Goal: Transaction & Acquisition: Purchase product/service

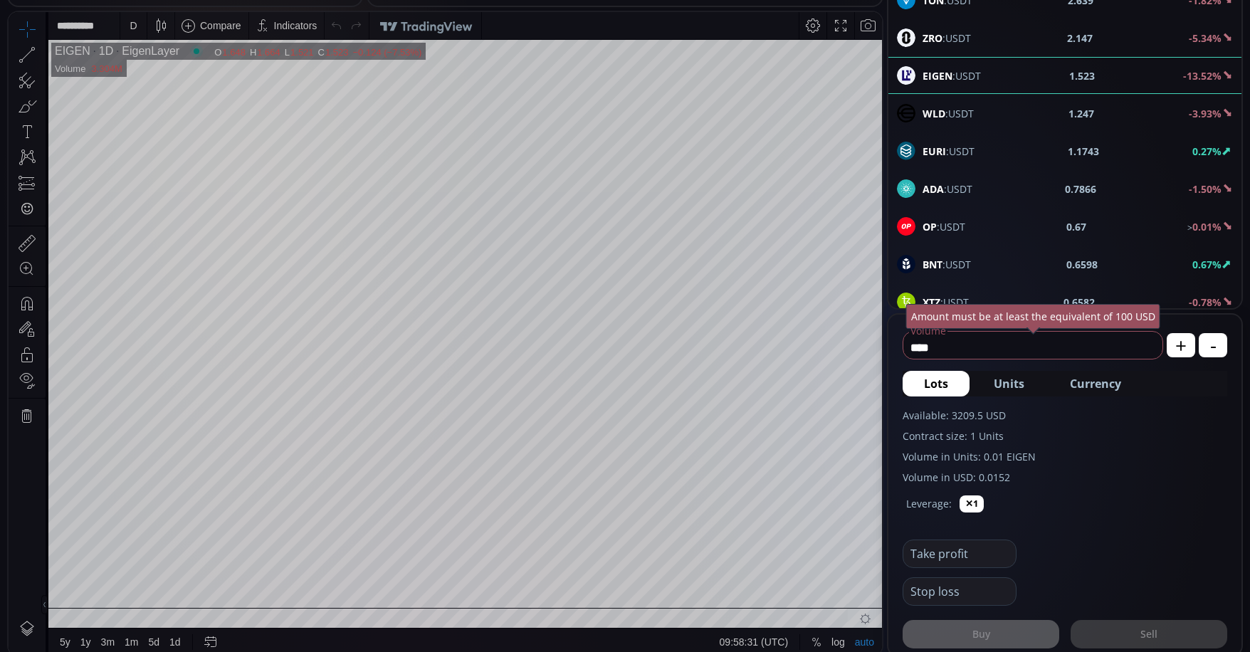
scroll to position [712, 0]
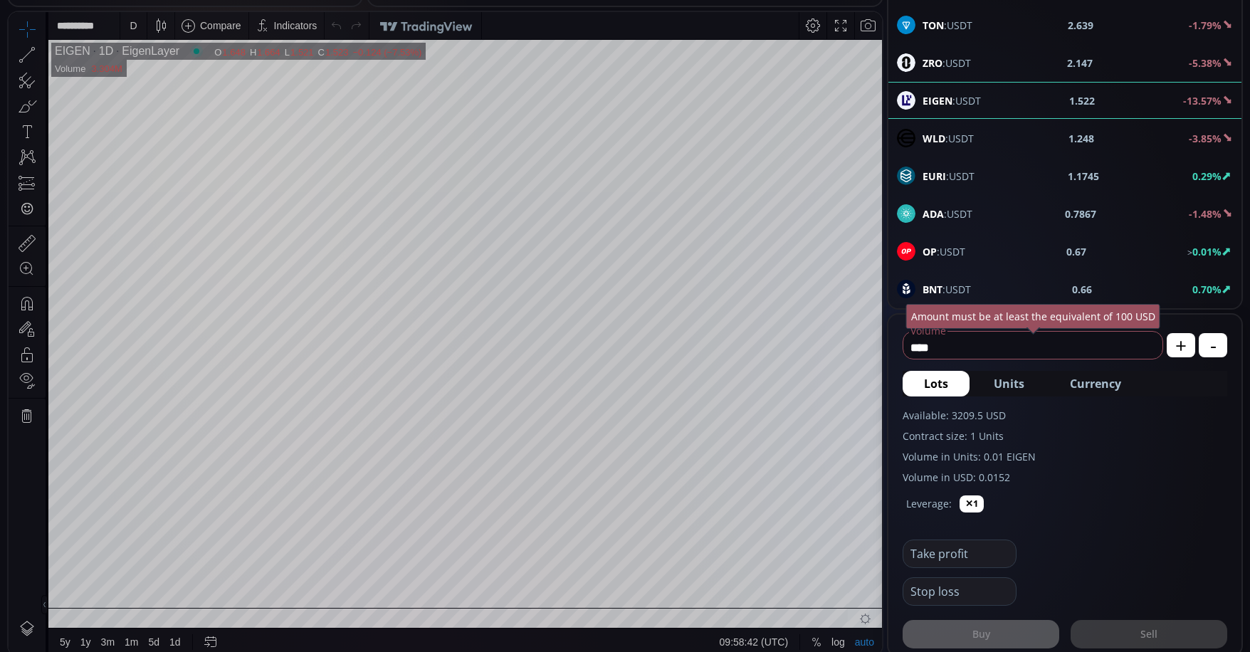
click at [986, 345] on input "****" at bounding box center [1029, 347] width 252 height 23
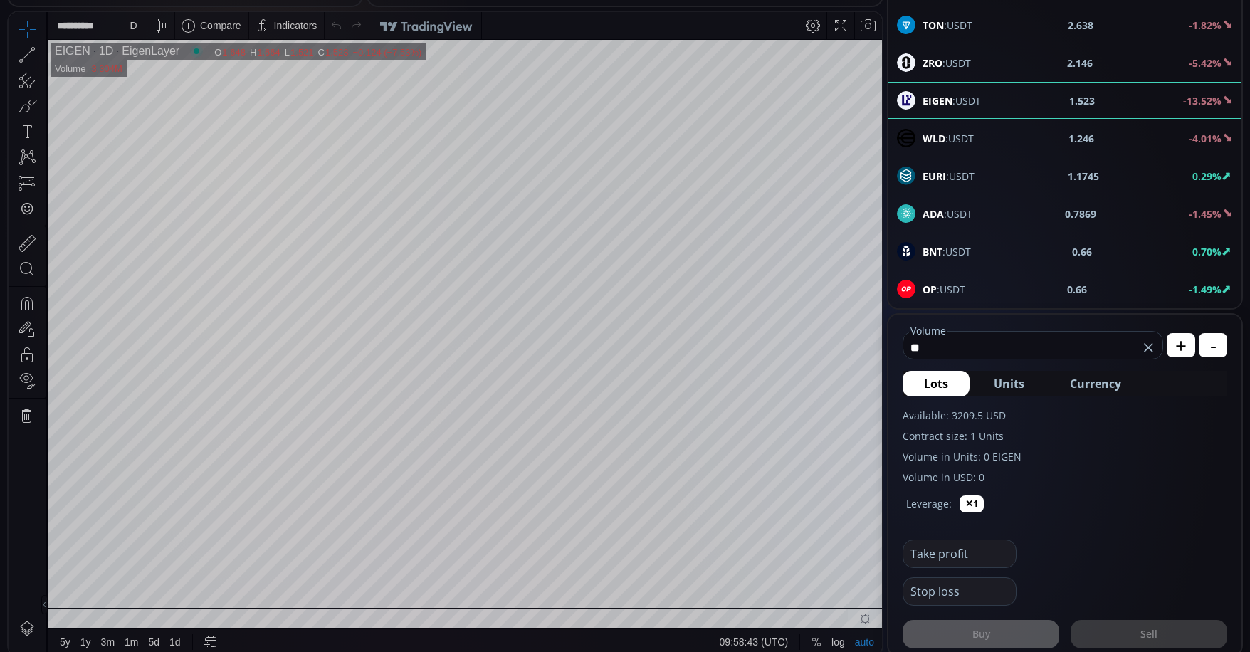
type input "*"
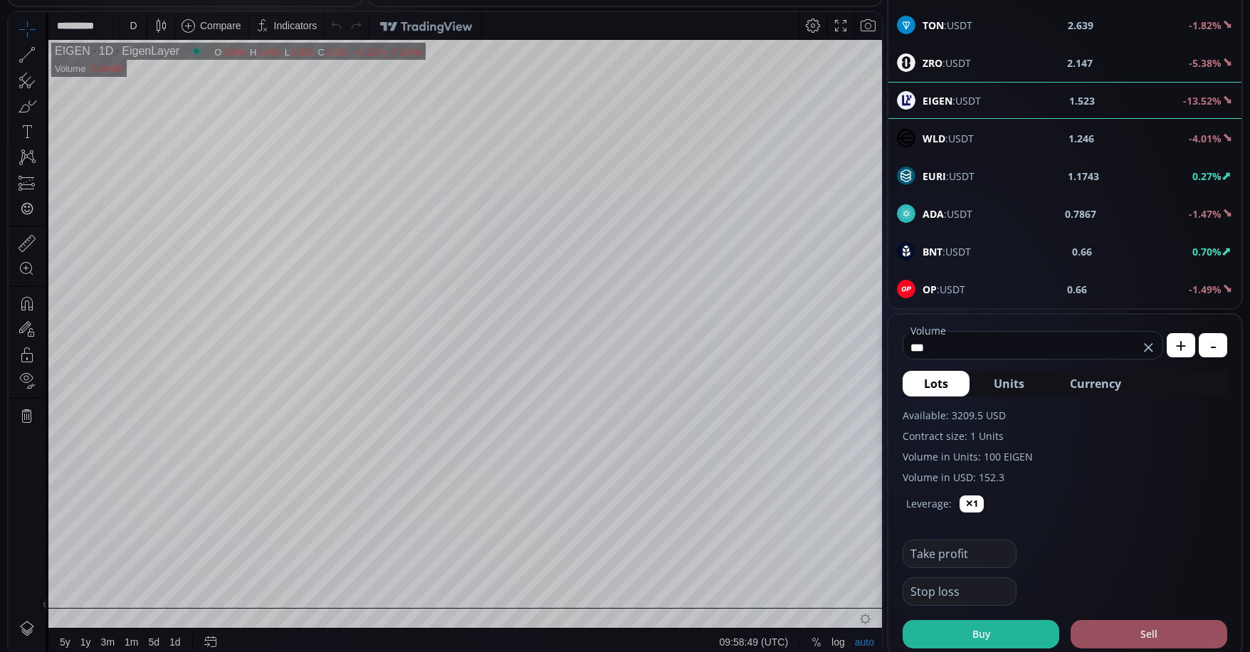
click at [1073, 380] on span "Currency" at bounding box center [1095, 383] width 51 height 17
click at [1033, 347] on input "**********" at bounding box center [1010, 347] width 215 height 23
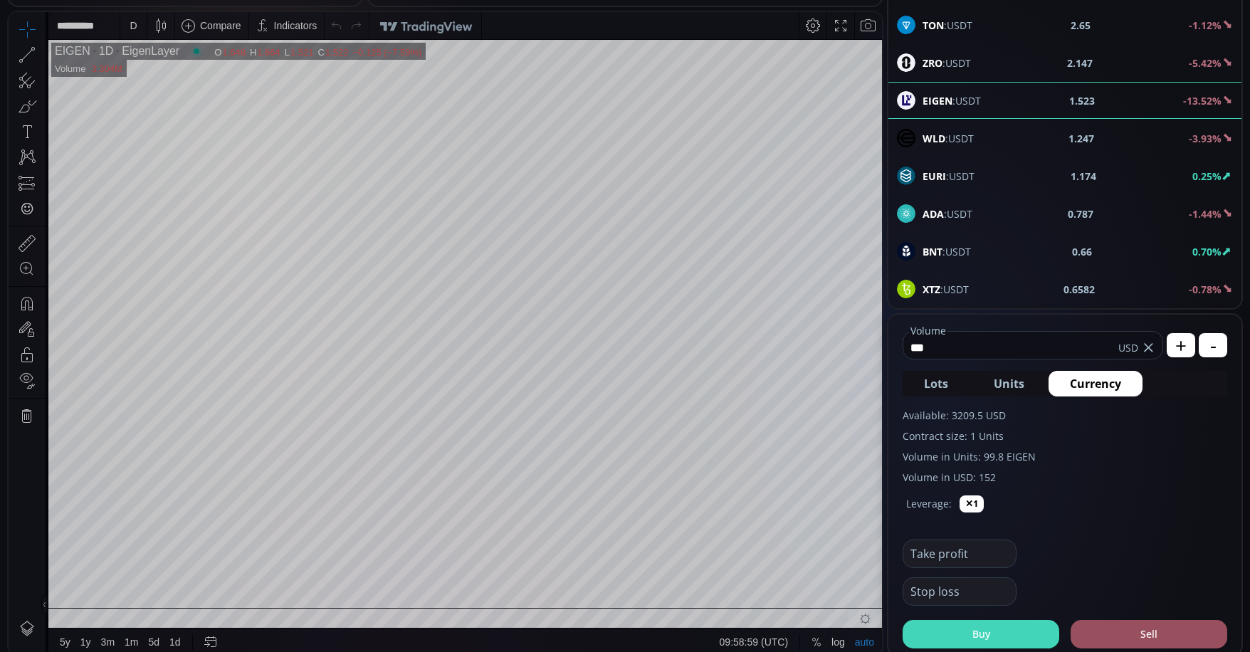
type input "***"
click at [982, 626] on button "Buy" at bounding box center [981, 634] width 157 height 28
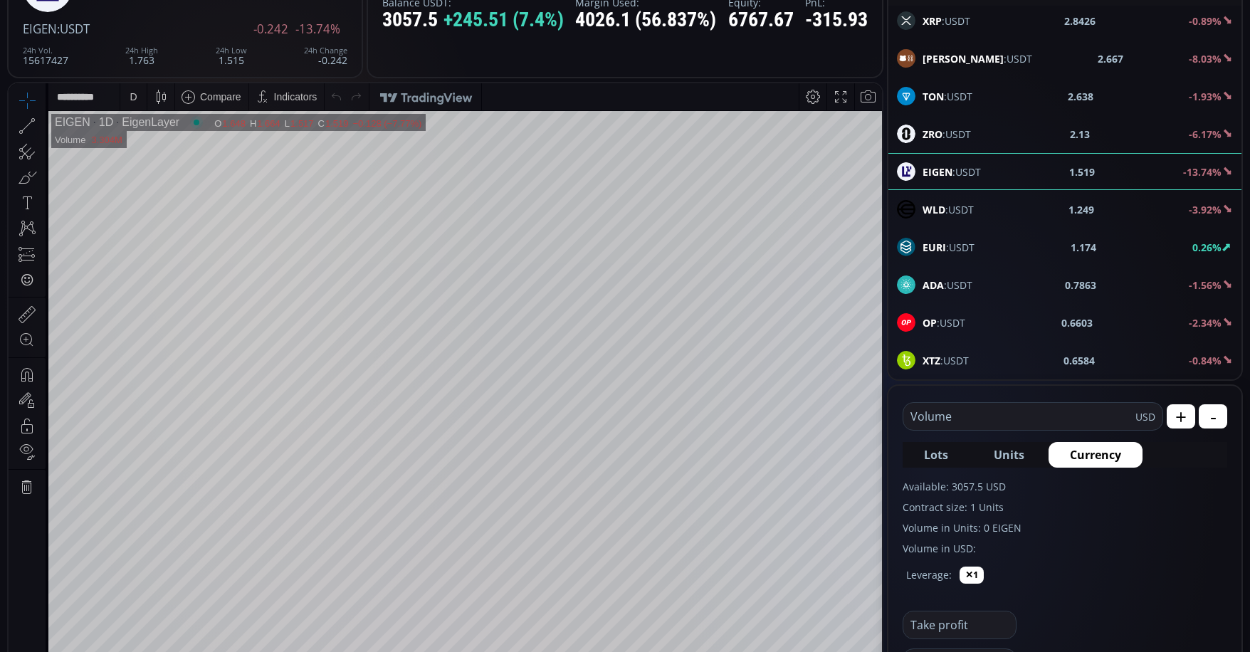
scroll to position [0, 0]
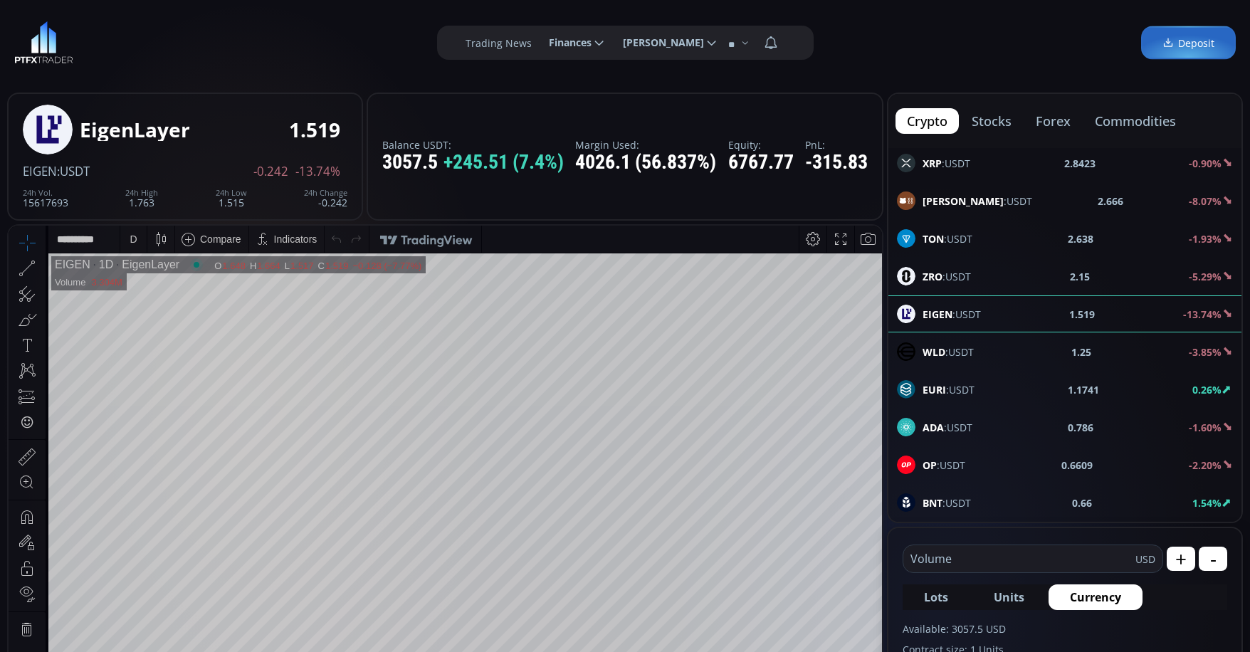
click at [1142, 120] on button "commodities" at bounding box center [1135, 121] width 104 height 26
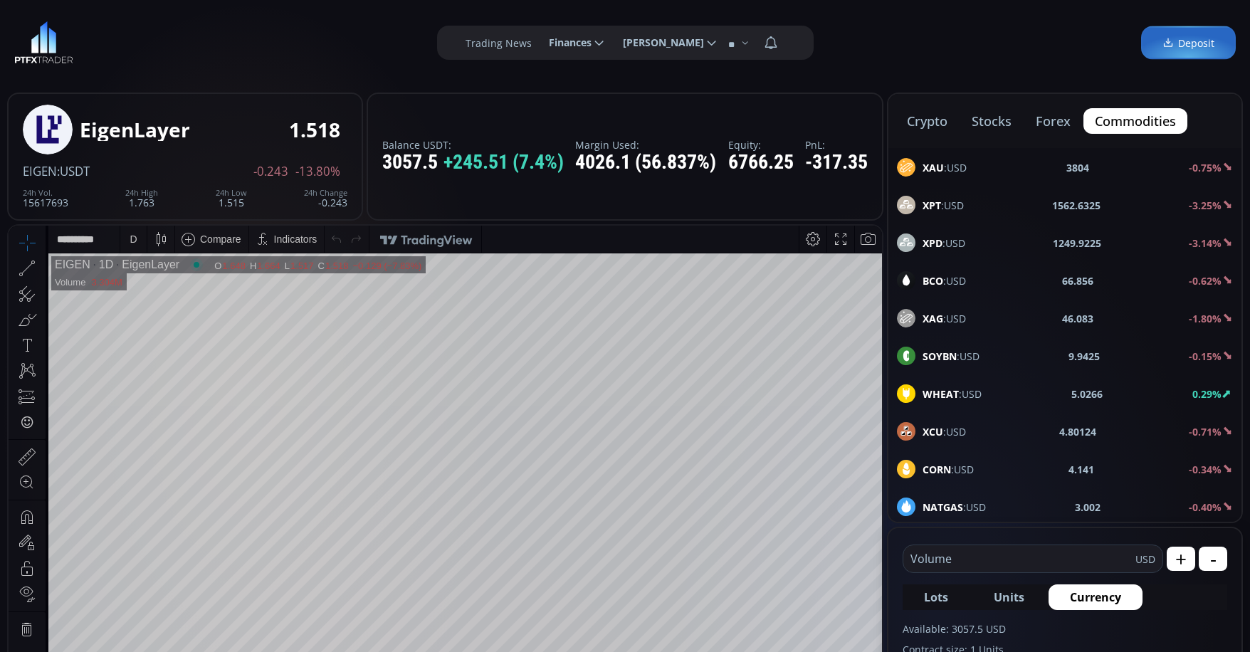
click at [1005, 122] on button "stocks" at bounding box center [991, 121] width 63 height 26
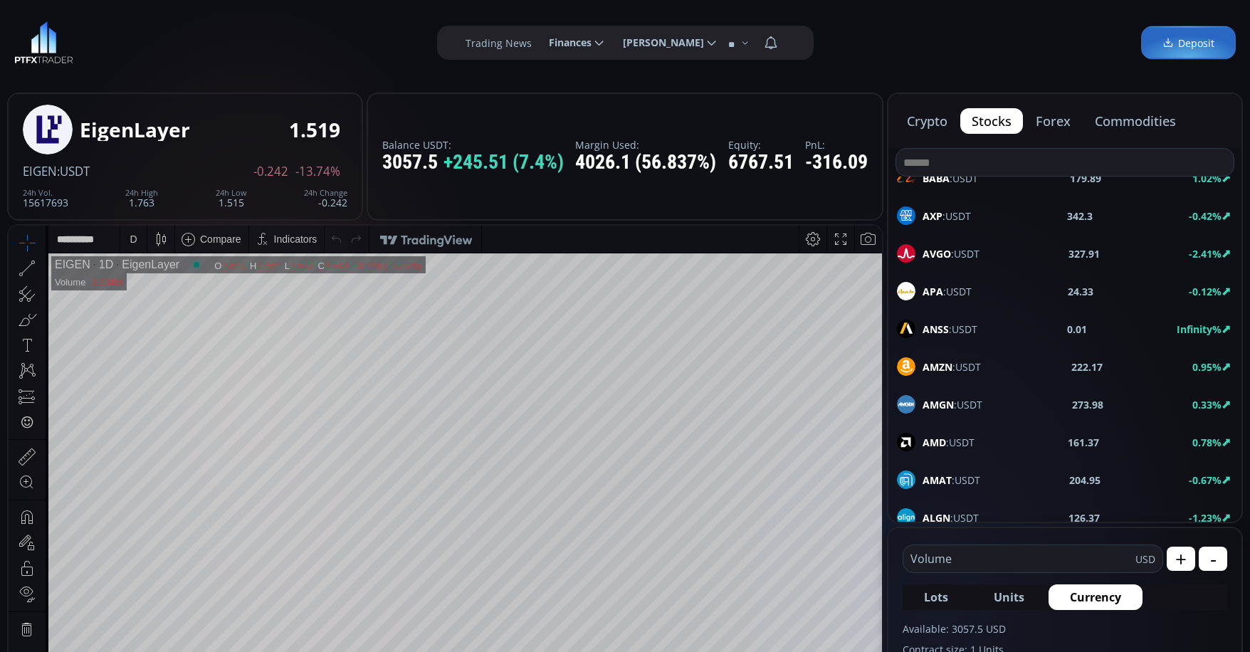
scroll to position [3488, 0]
click at [959, 326] on span "ANSS :USDT" at bounding box center [949, 329] width 55 height 15
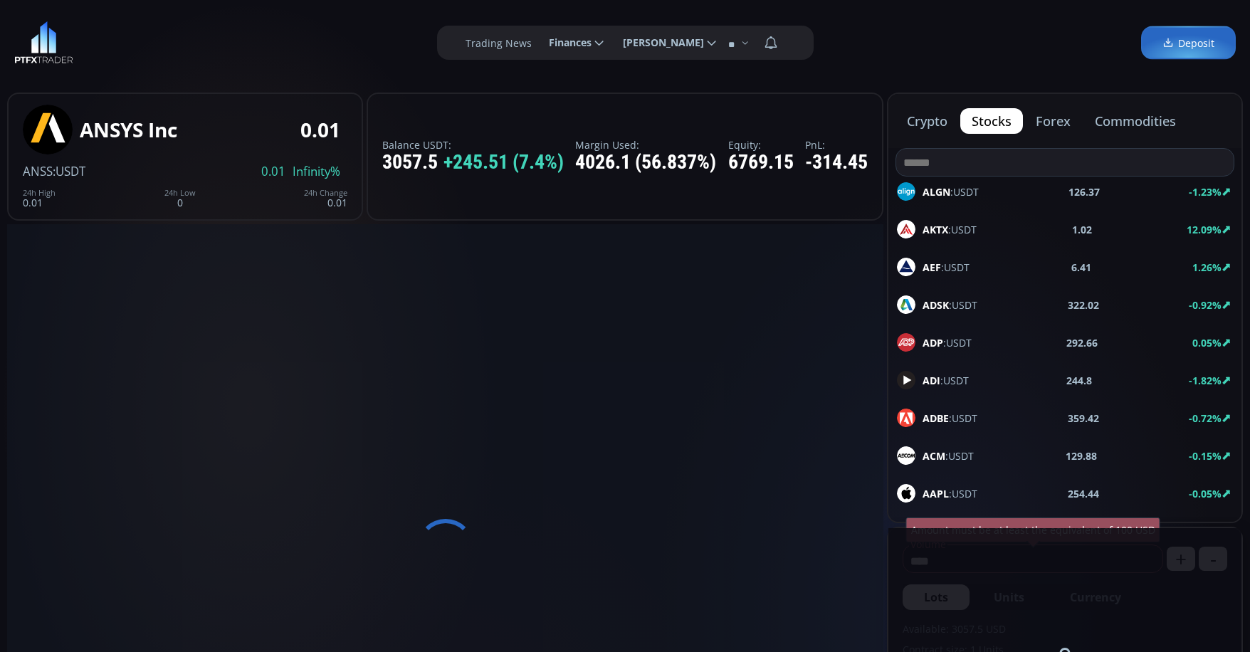
scroll to position [28, 0]
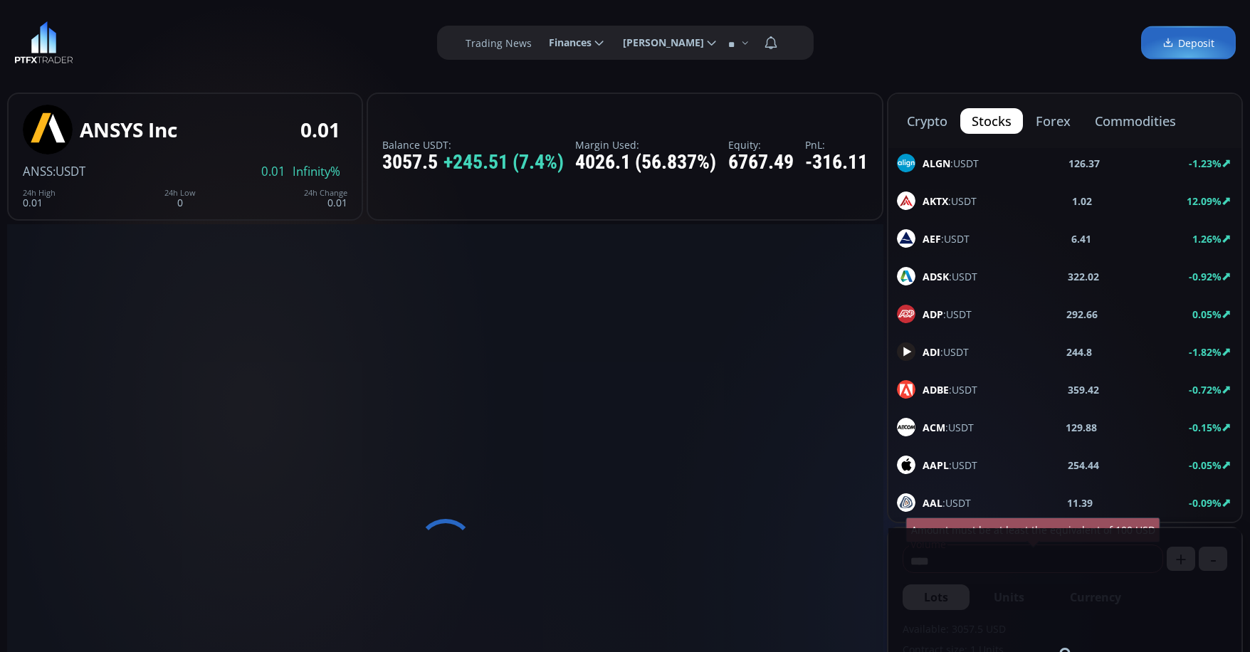
click at [929, 130] on button "crypto" at bounding box center [926, 121] width 63 height 26
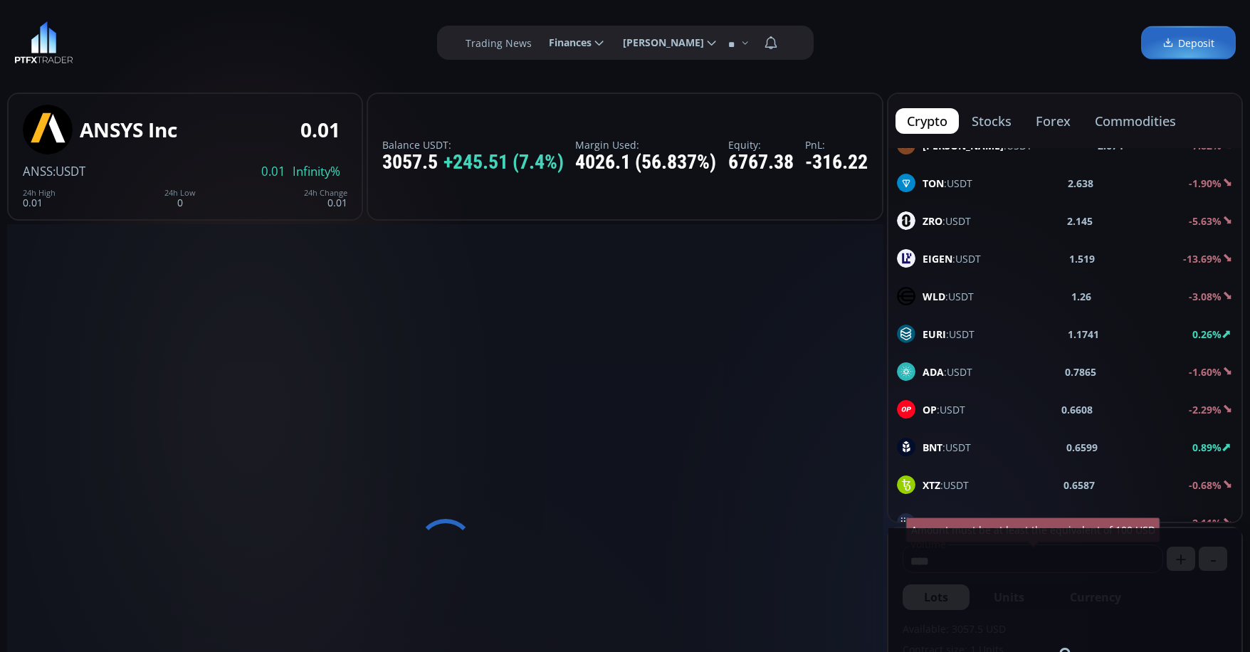
scroll to position [783, 0]
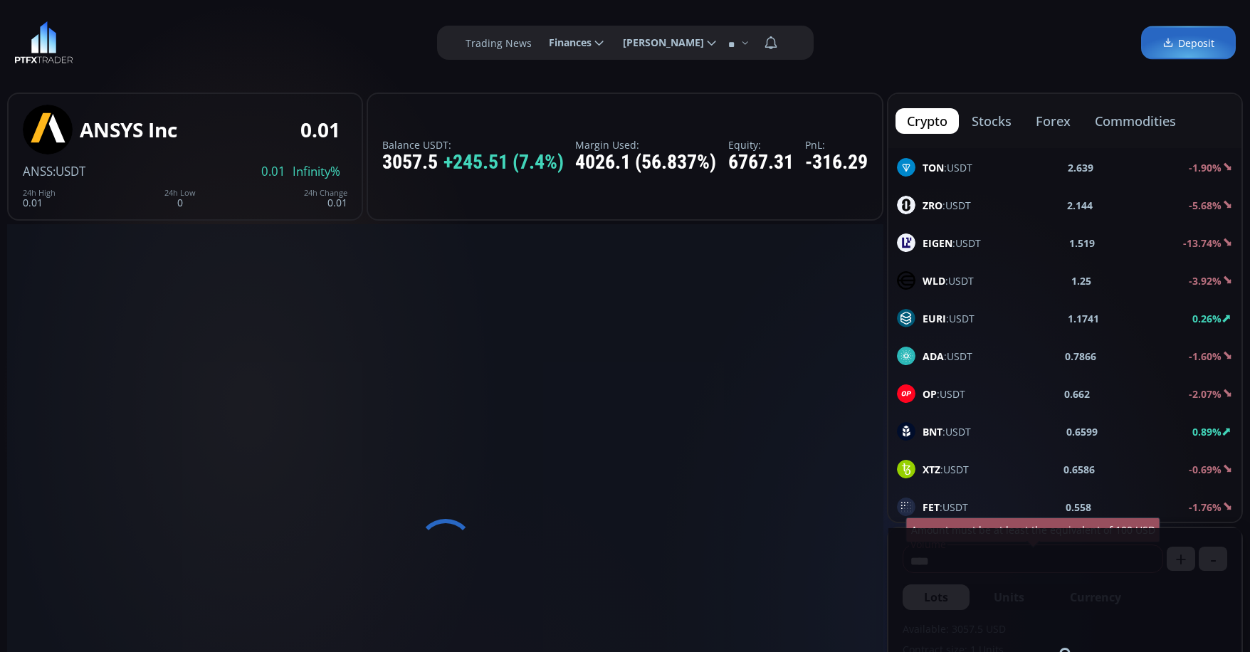
click at [965, 242] on span "EIGEN :USDT" at bounding box center [951, 243] width 58 height 15
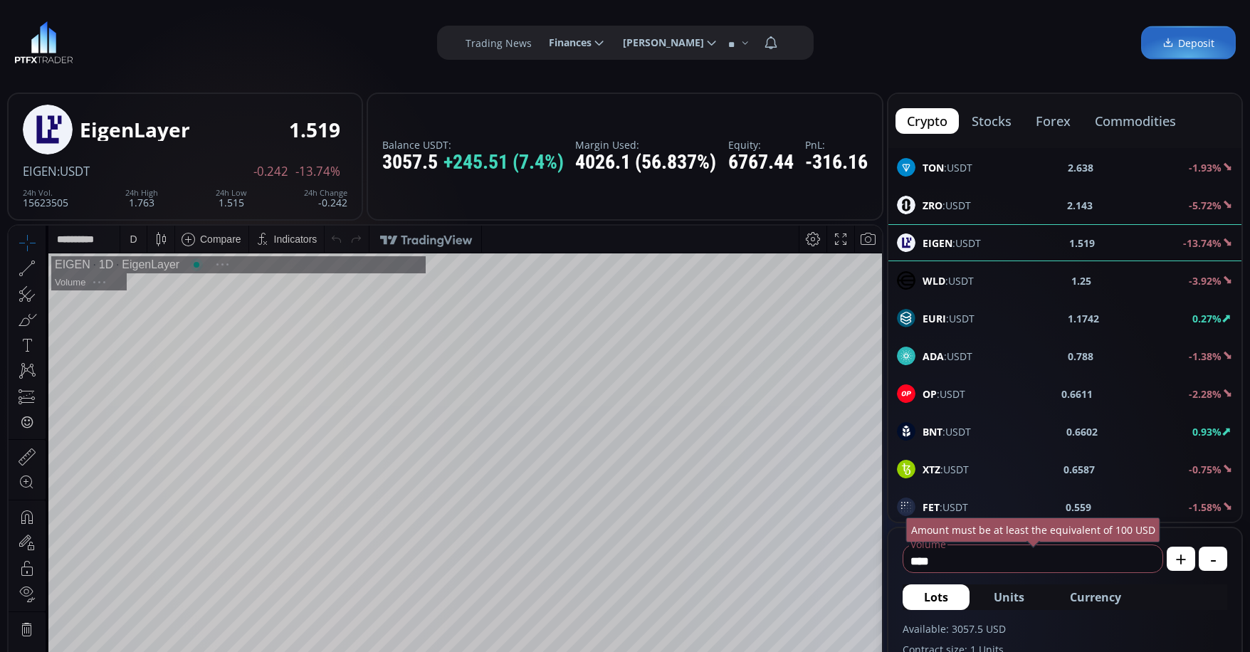
scroll to position [198, 0]
click at [130, 252] on div "D" at bounding box center [133, 239] width 12 height 27
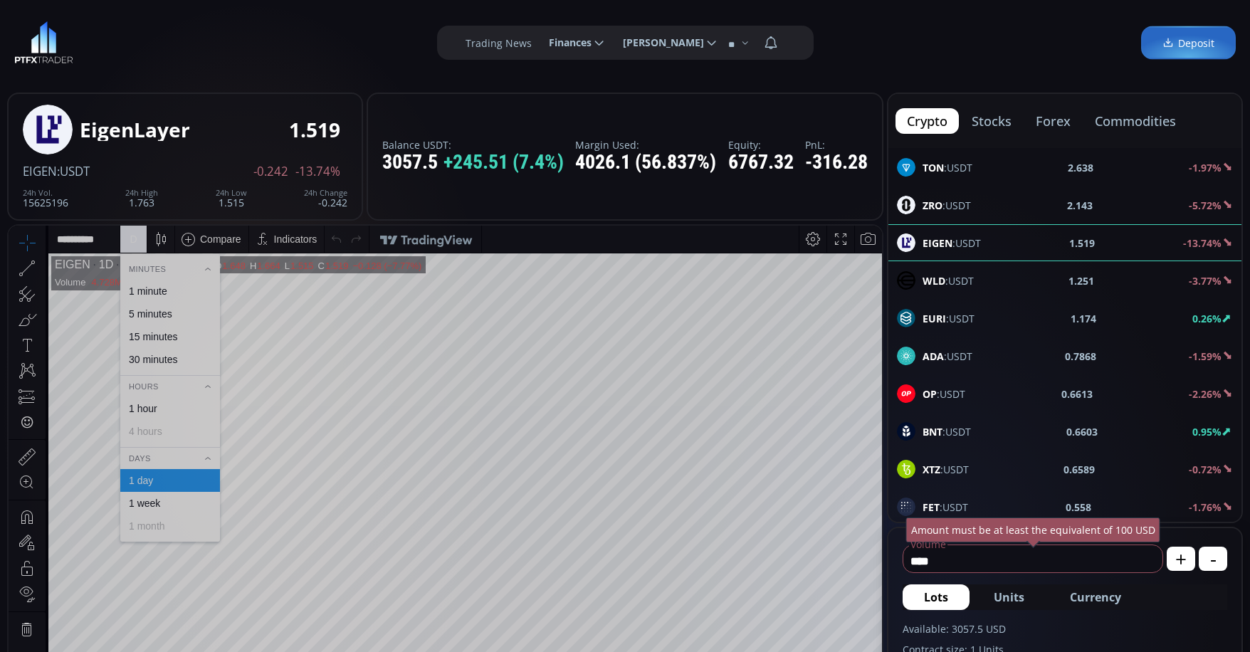
click at [163, 292] on div "1 minute" at bounding box center [148, 290] width 38 height 11
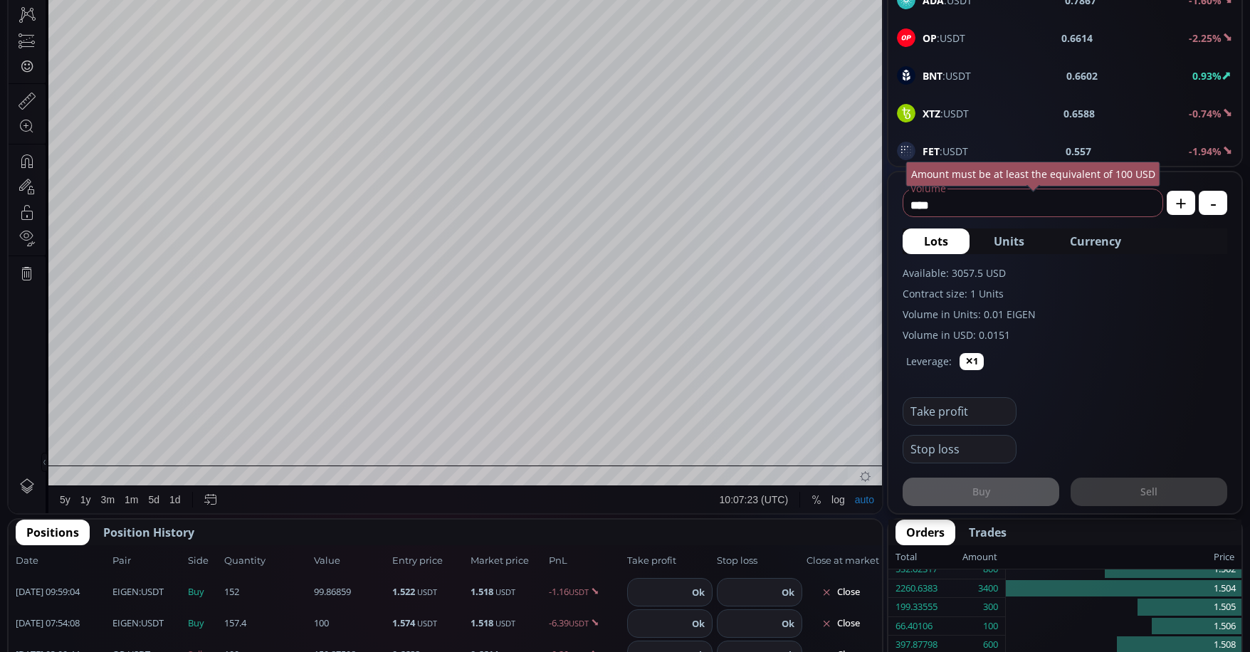
scroll to position [269, 0]
click at [1083, 243] on span "Currency" at bounding box center [1095, 241] width 51 height 17
type input "**********"
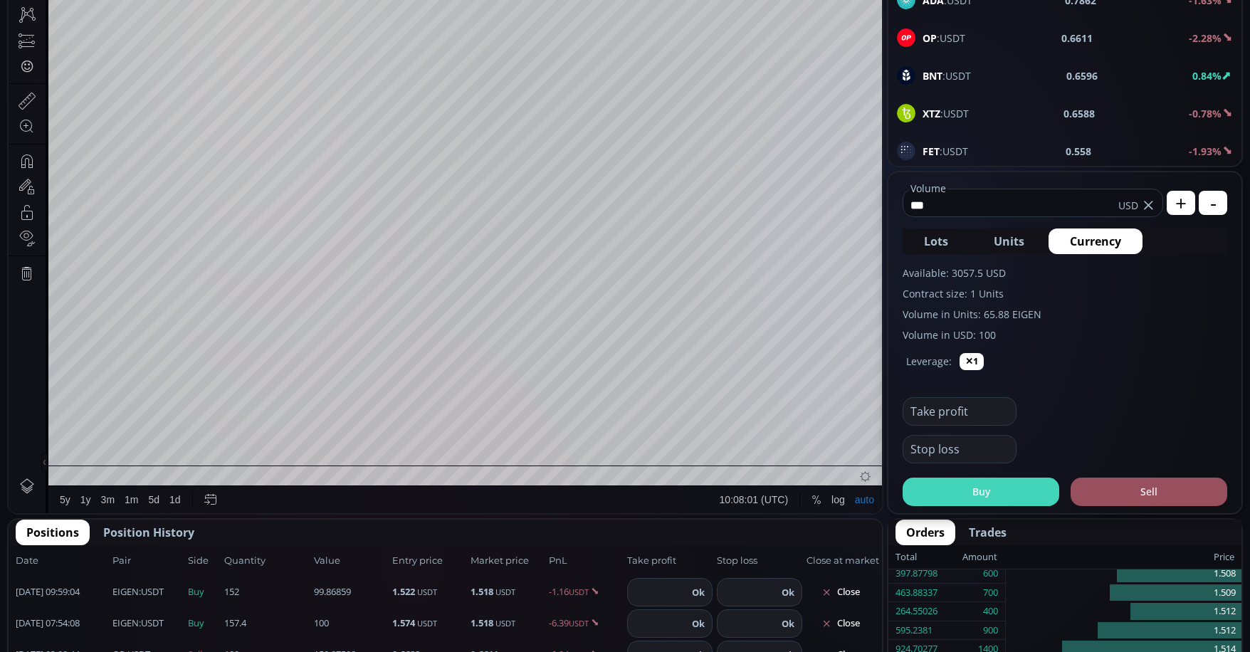
type input "***"
click at [983, 490] on button "Buy" at bounding box center [981, 492] width 157 height 28
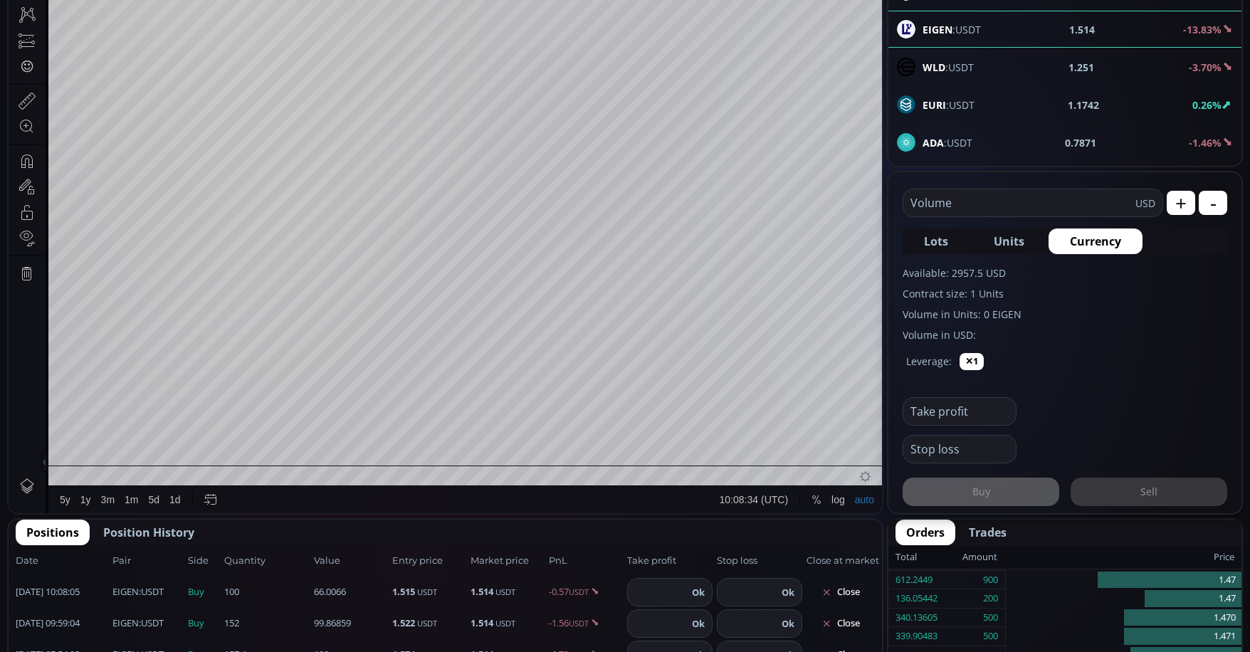
scroll to position [71, 0]
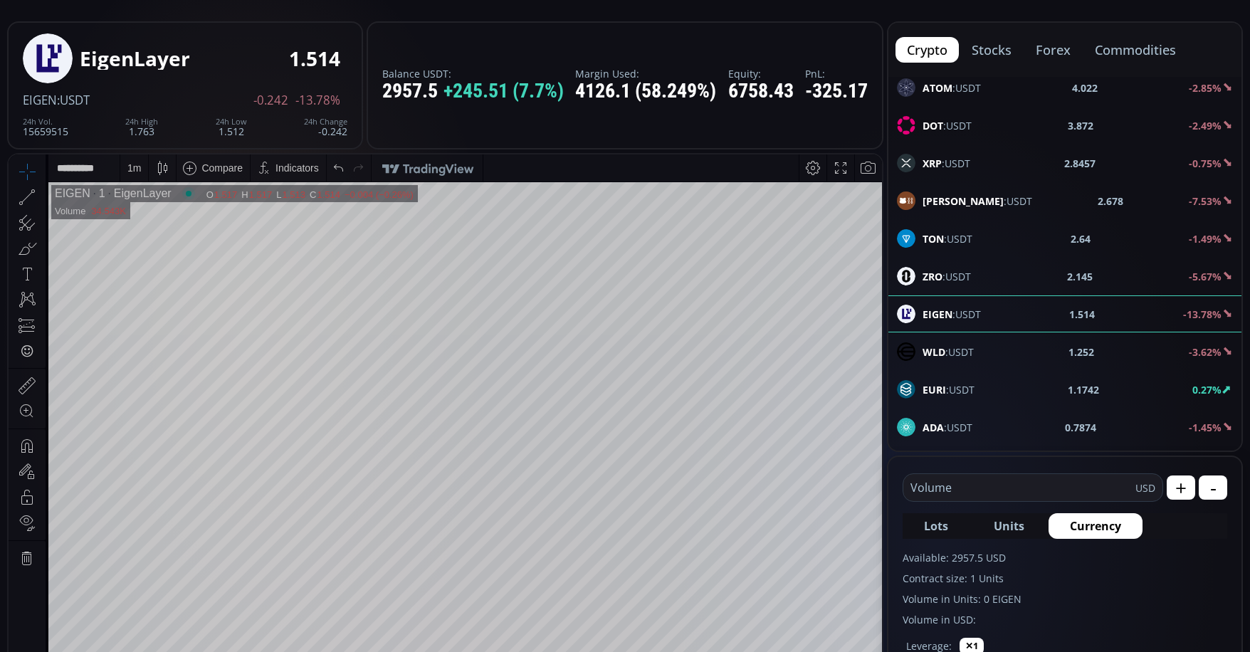
click at [140, 167] on div "1 m" at bounding box center [134, 167] width 14 height 11
click at [160, 280] on div "30 minutes" at bounding box center [170, 288] width 100 height 23
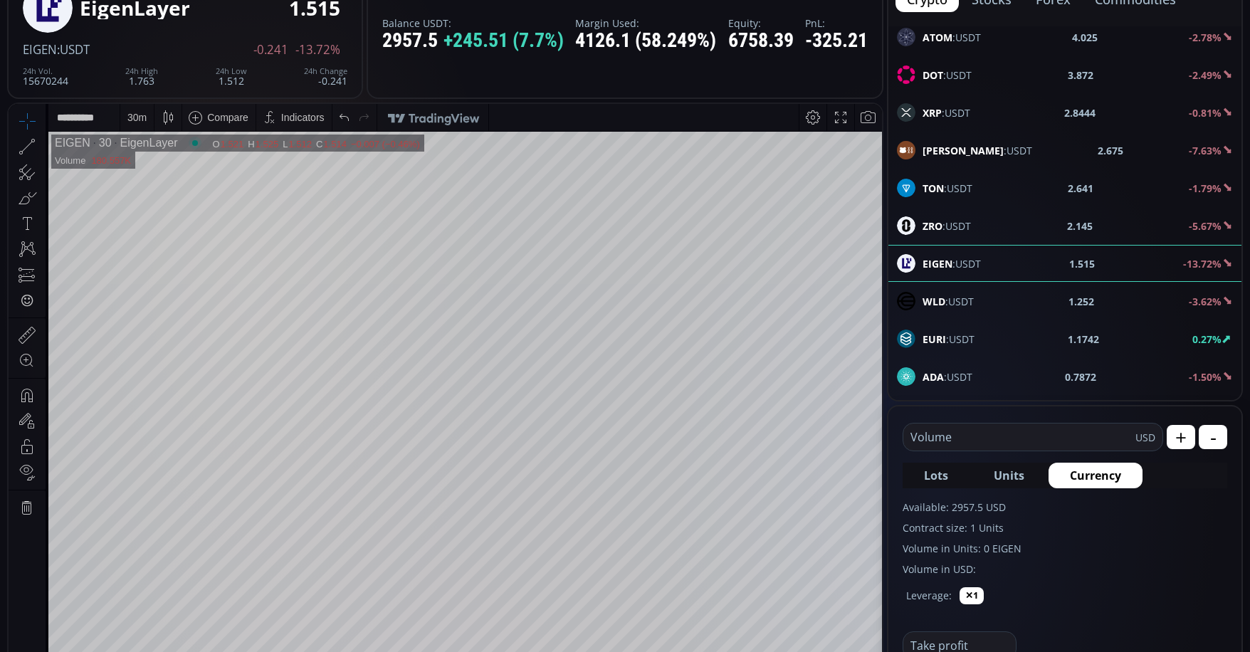
scroll to position [214, 0]
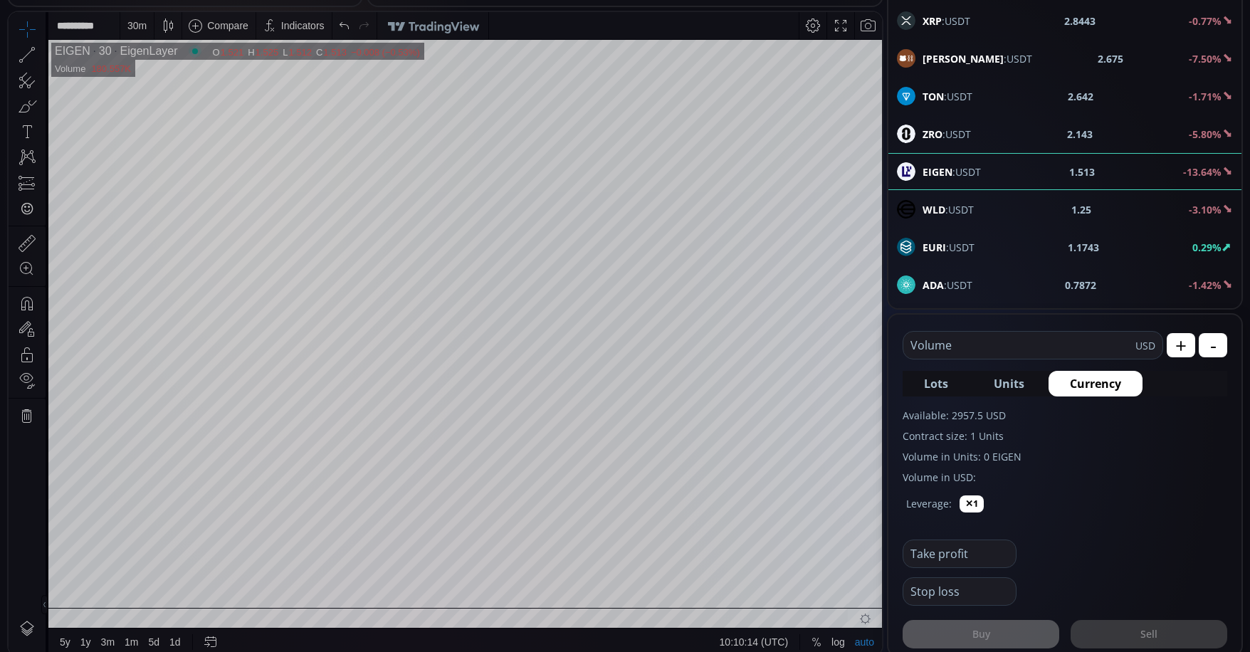
click at [129, 25] on div "30 m" at bounding box center [136, 25] width 19 height 11
click at [161, 194] on div "1 hour" at bounding box center [169, 194] width 87 height 11
click at [100, 53] on div "1h" at bounding box center [100, 51] width 21 height 13
click at [137, 26] on div "1 h" at bounding box center [133, 25] width 11 height 11
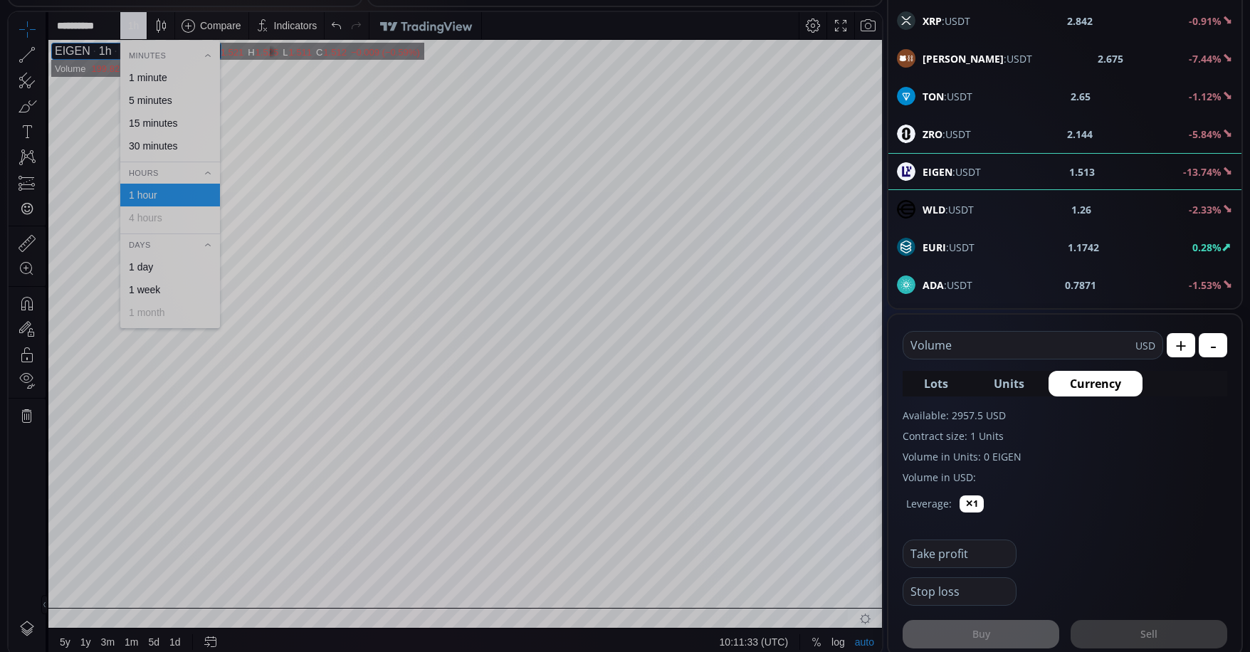
click at [155, 79] on div "1 minute" at bounding box center [148, 77] width 38 height 11
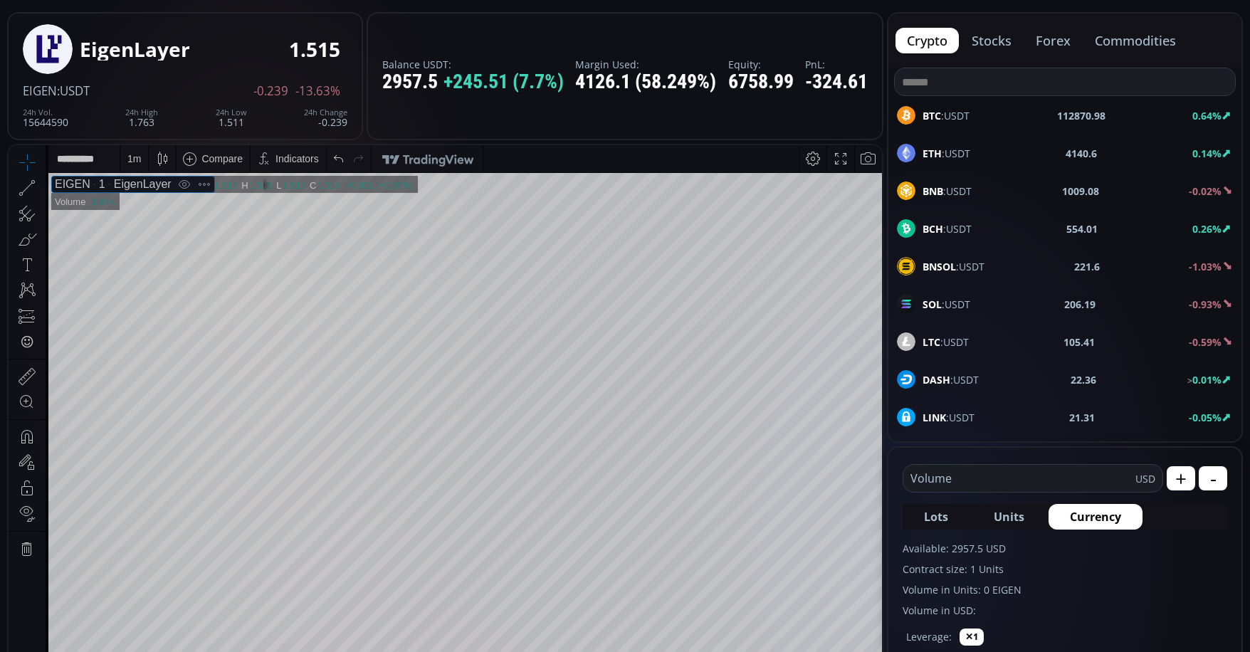
scroll to position [0, 0]
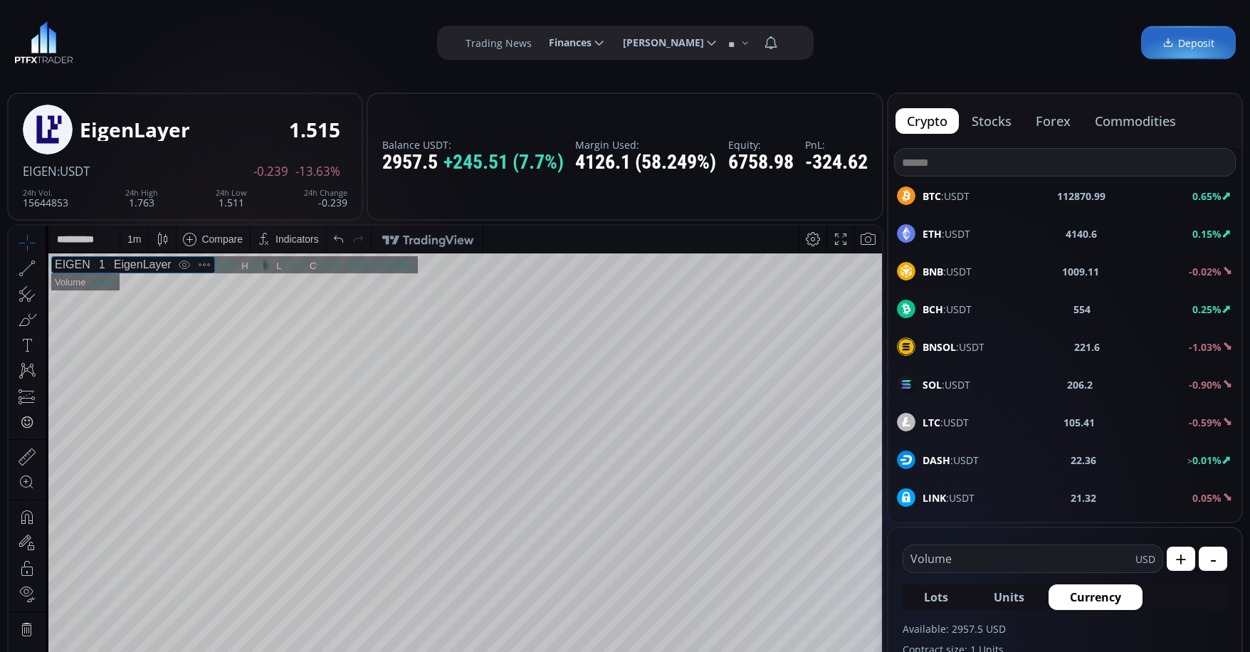
click at [1064, 115] on button "forex" at bounding box center [1053, 121] width 58 height 26
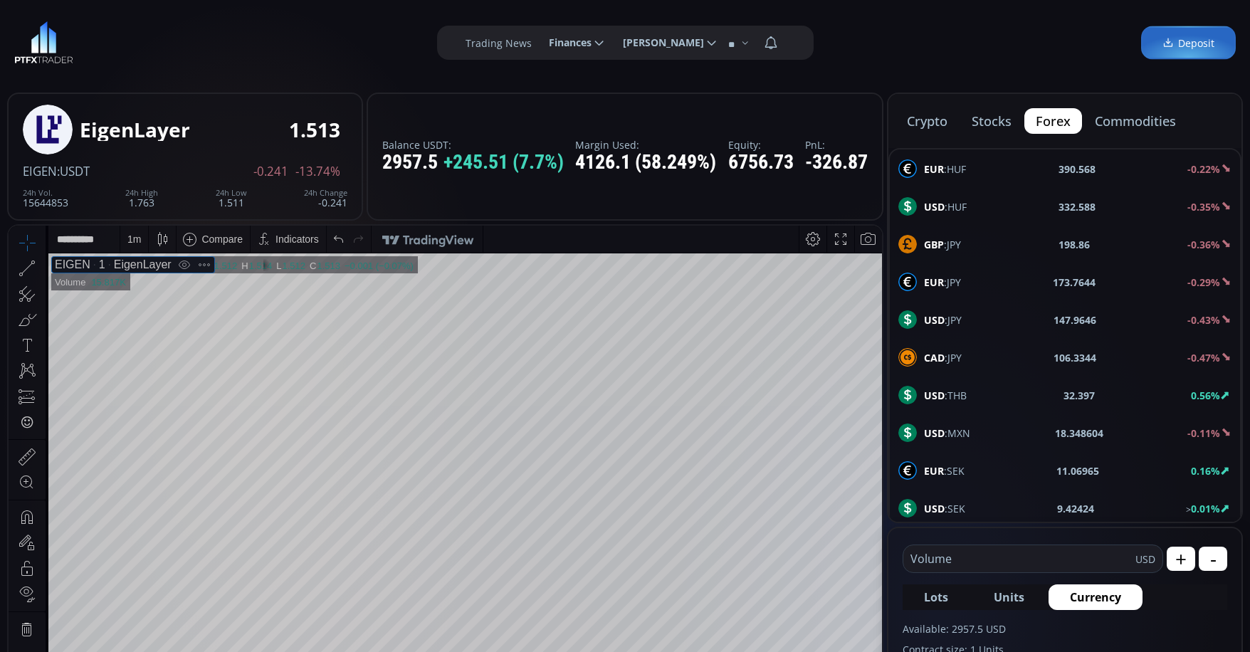
click at [963, 251] on div "GBP :JPY 198.86 -0.36%" at bounding box center [1064, 244] width 333 height 19
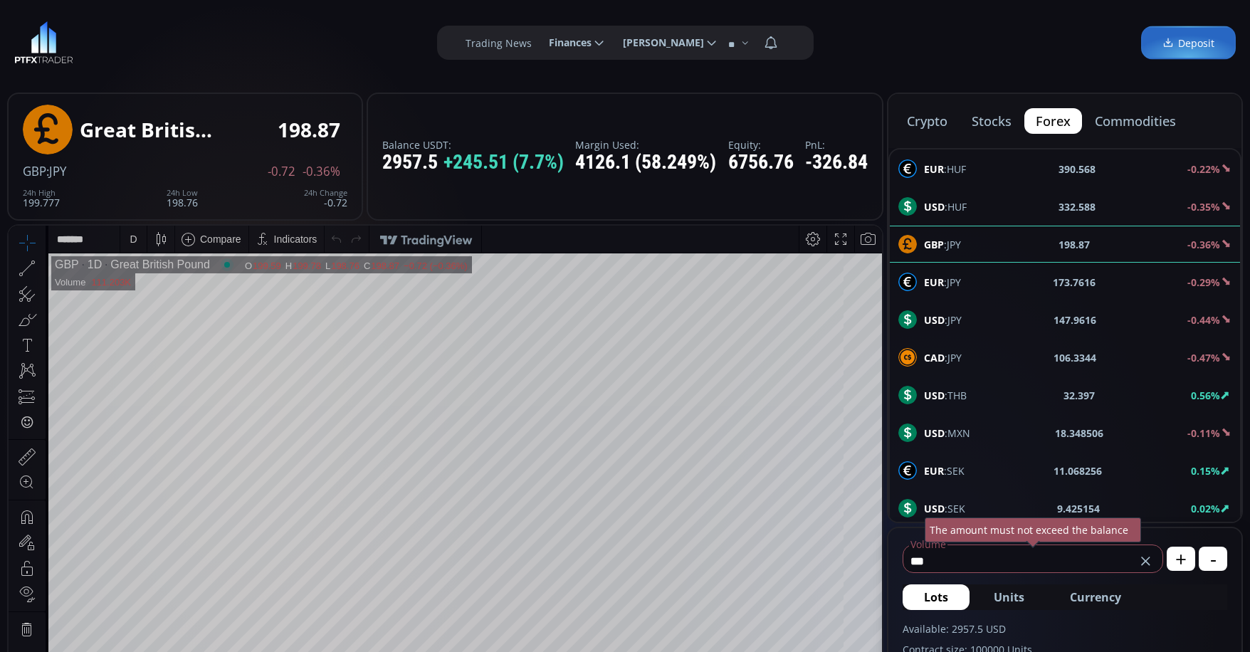
click at [1114, 594] on span "Currency" at bounding box center [1095, 597] width 51 height 17
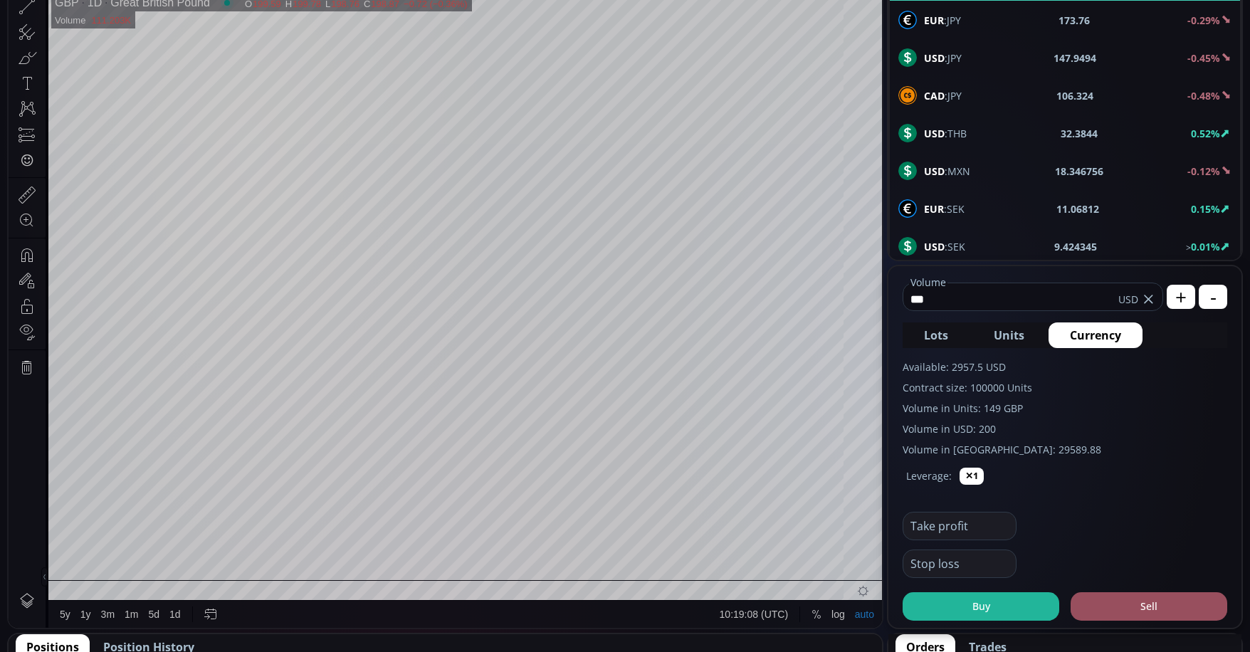
scroll to position [285, 0]
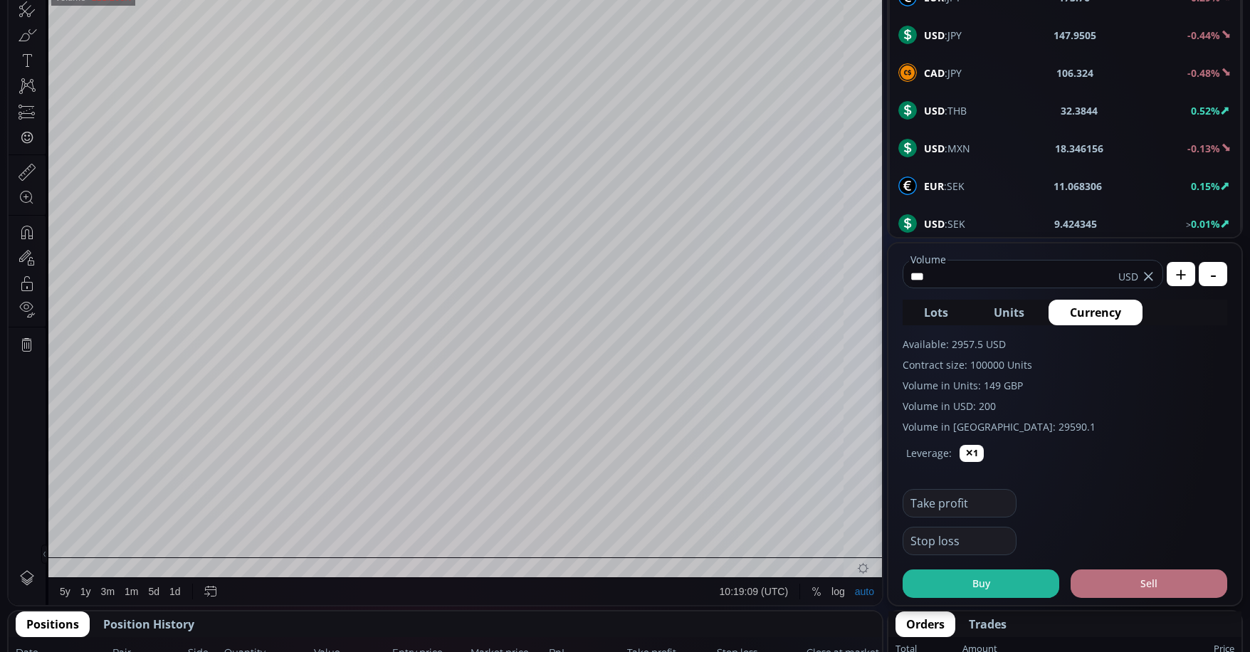
type input "***"
click at [1150, 579] on button "Sell" at bounding box center [1149, 583] width 157 height 28
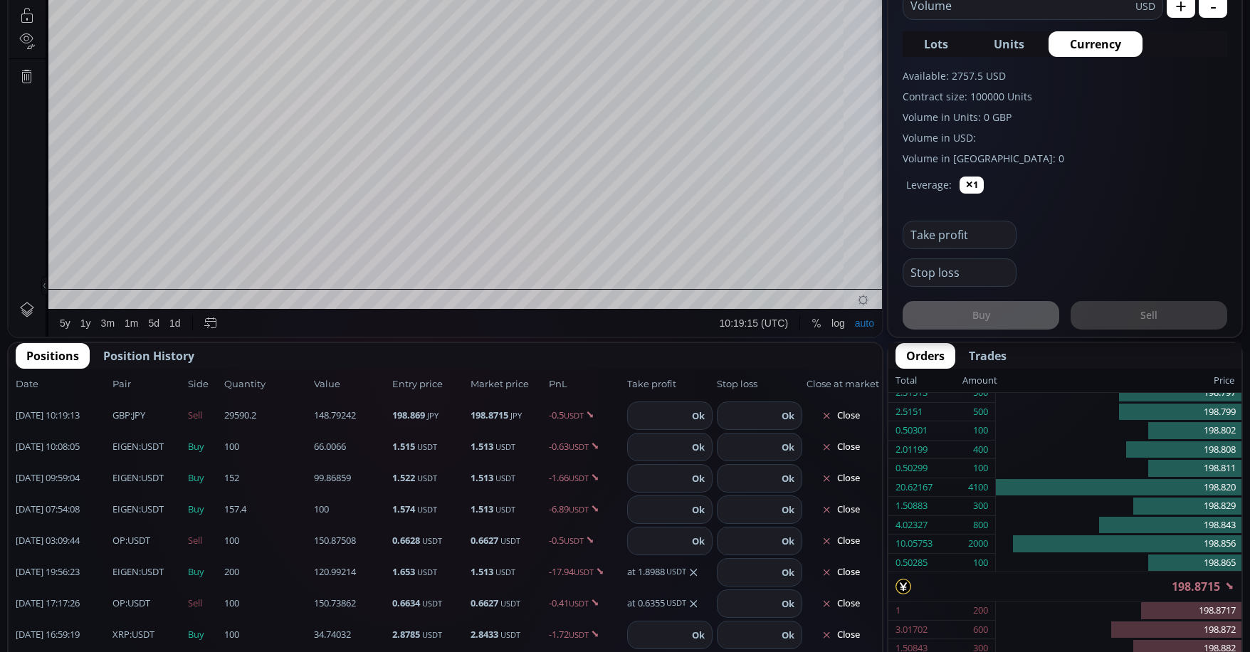
scroll to position [569, 0]
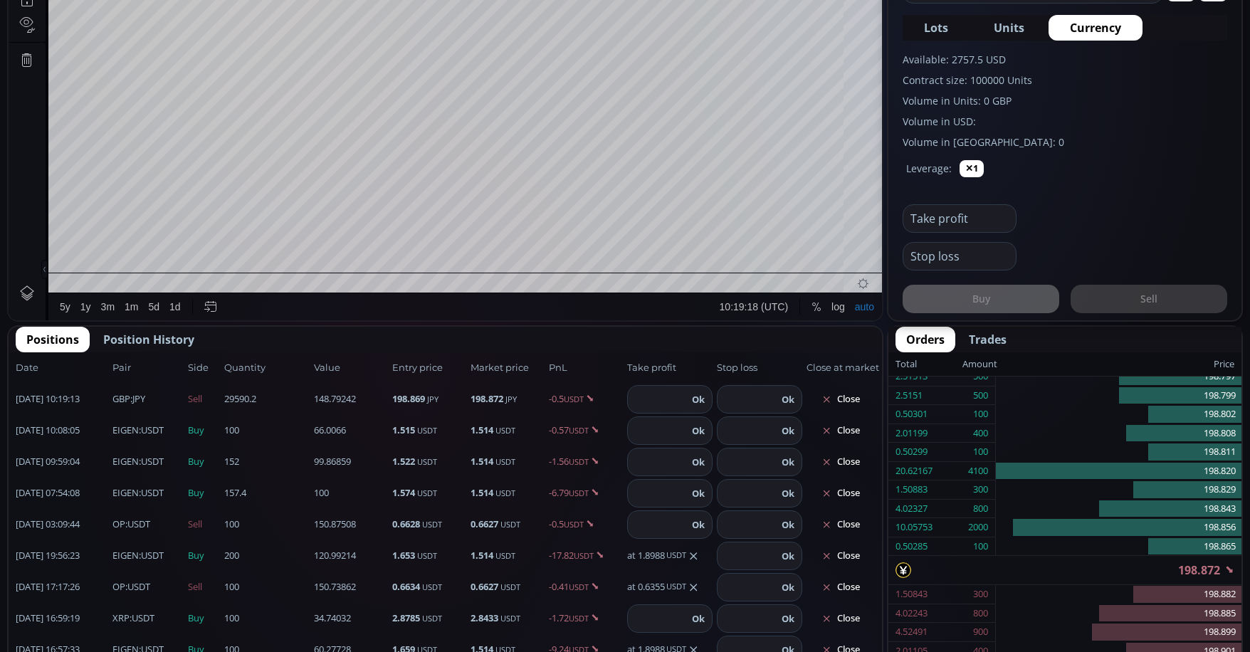
paste input "*********"
type input "*********"
click at [688, 401] on button "Ok" at bounding box center [698, 399] width 21 height 16
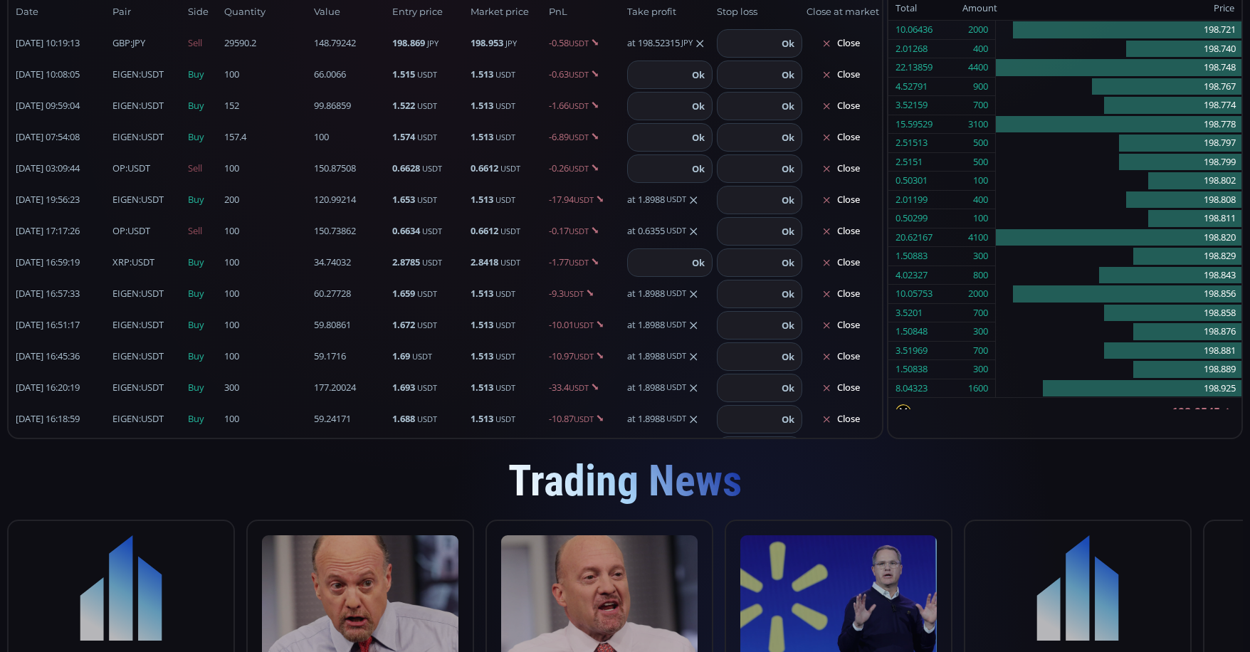
click at [150, 79] on span "EIGEN :USDT" at bounding box center [137, 75] width 51 height 14
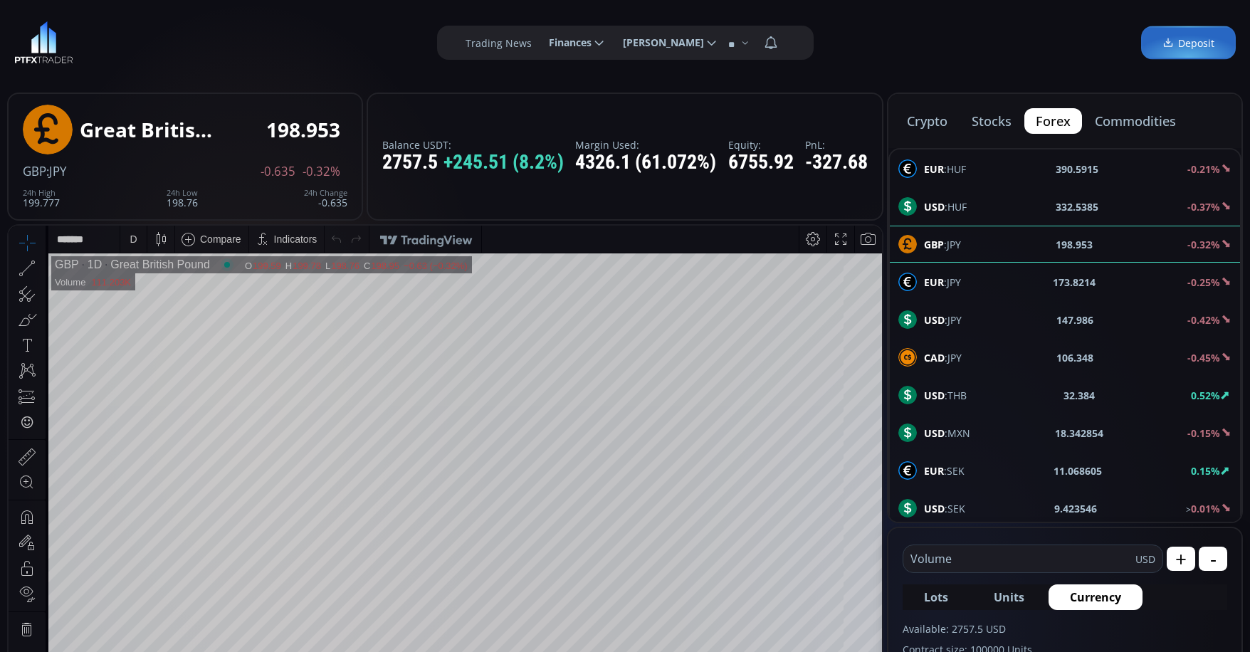
click at [923, 126] on button "crypto" at bounding box center [926, 121] width 63 height 26
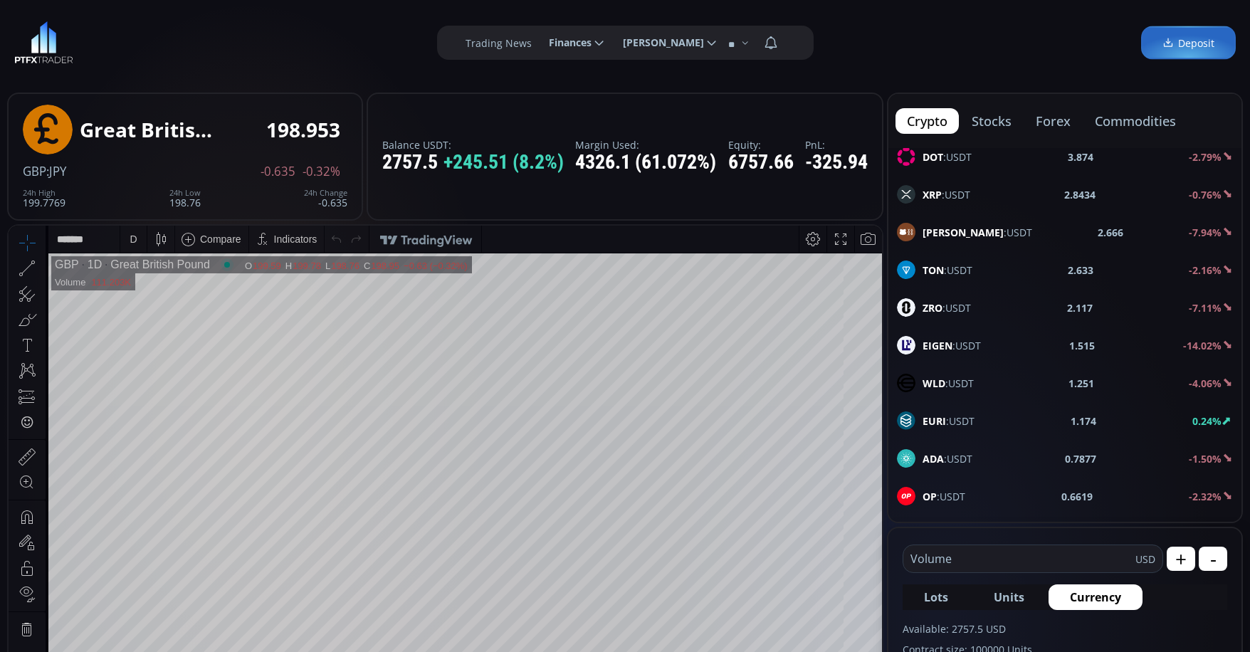
scroll to position [712, 0]
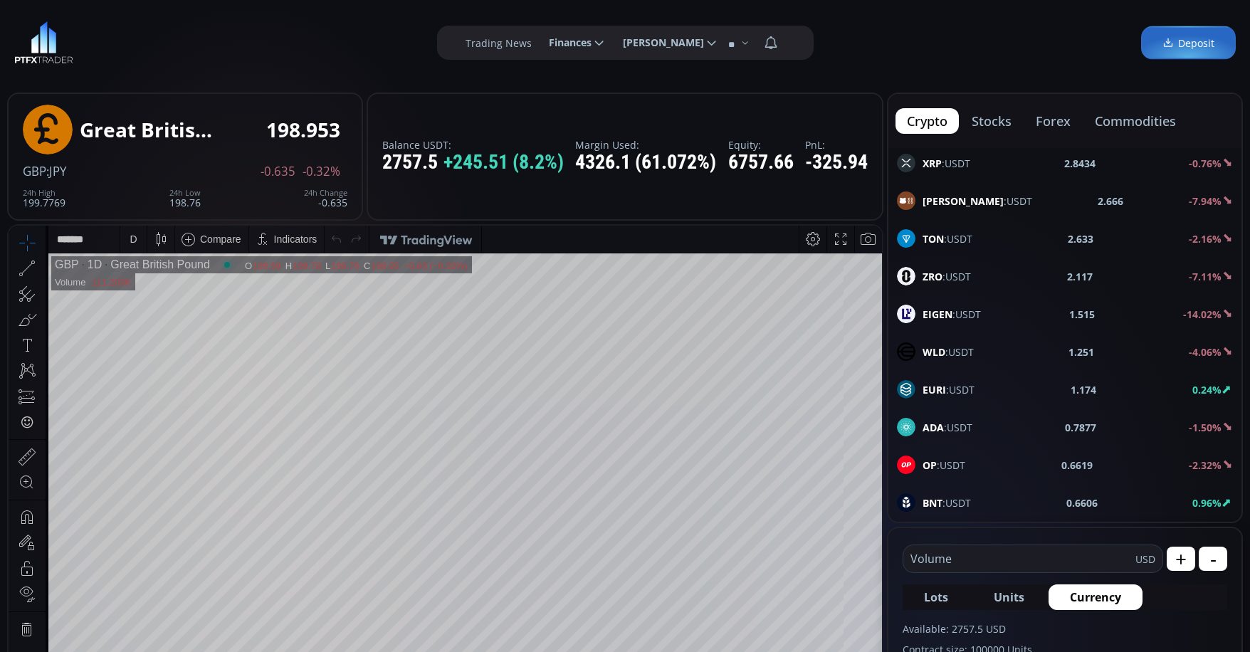
click at [984, 316] on div "EIGEN :USDT 1.515 -14.02%" at bounding box center [1065, 314] width 336 height 19
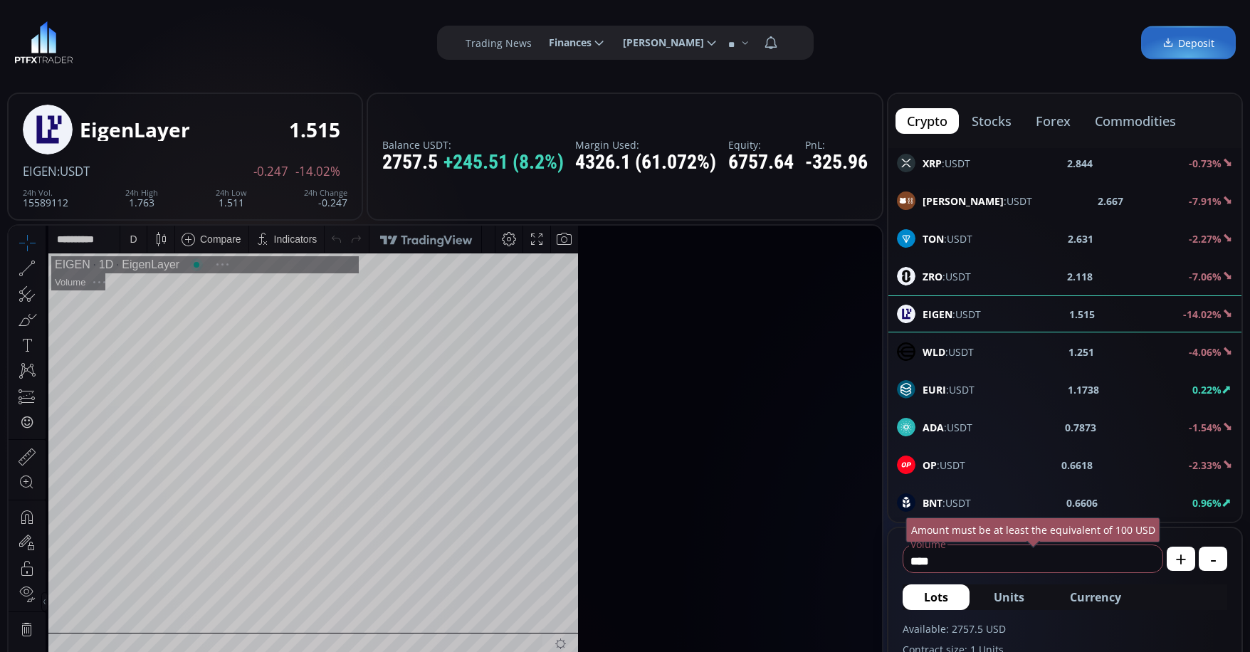
scroll to position [198, 0]
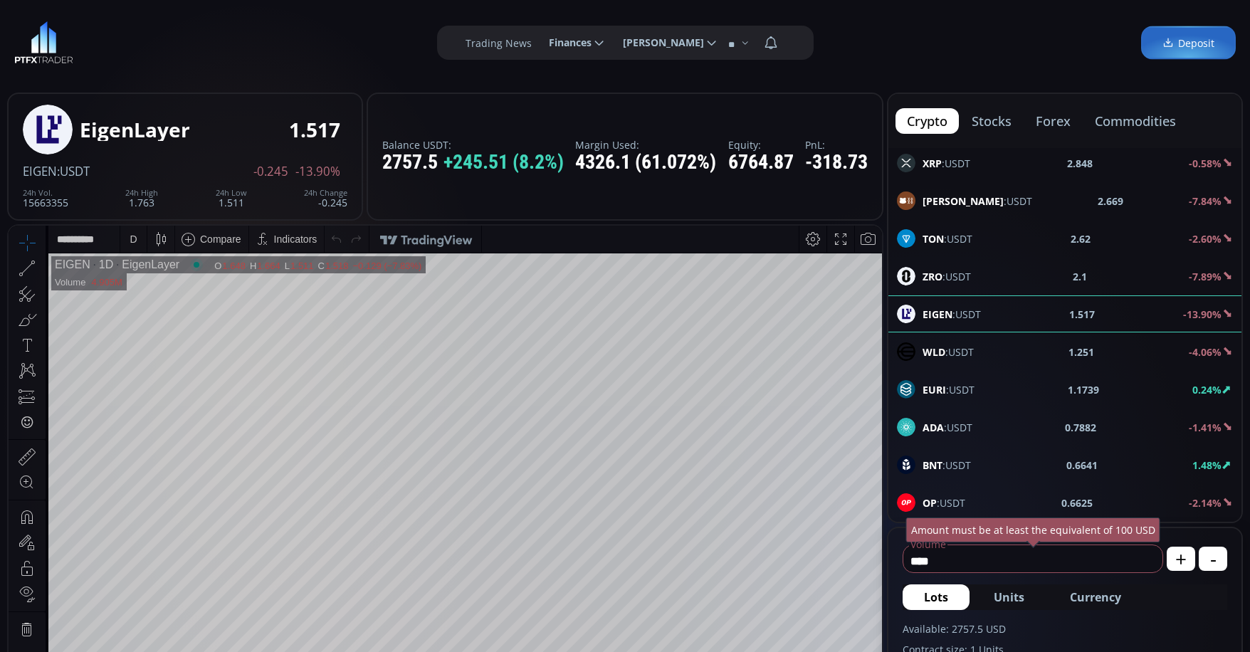
click at [132, 243] on div "D" at bounding box center [133, 238] width 7 height 11
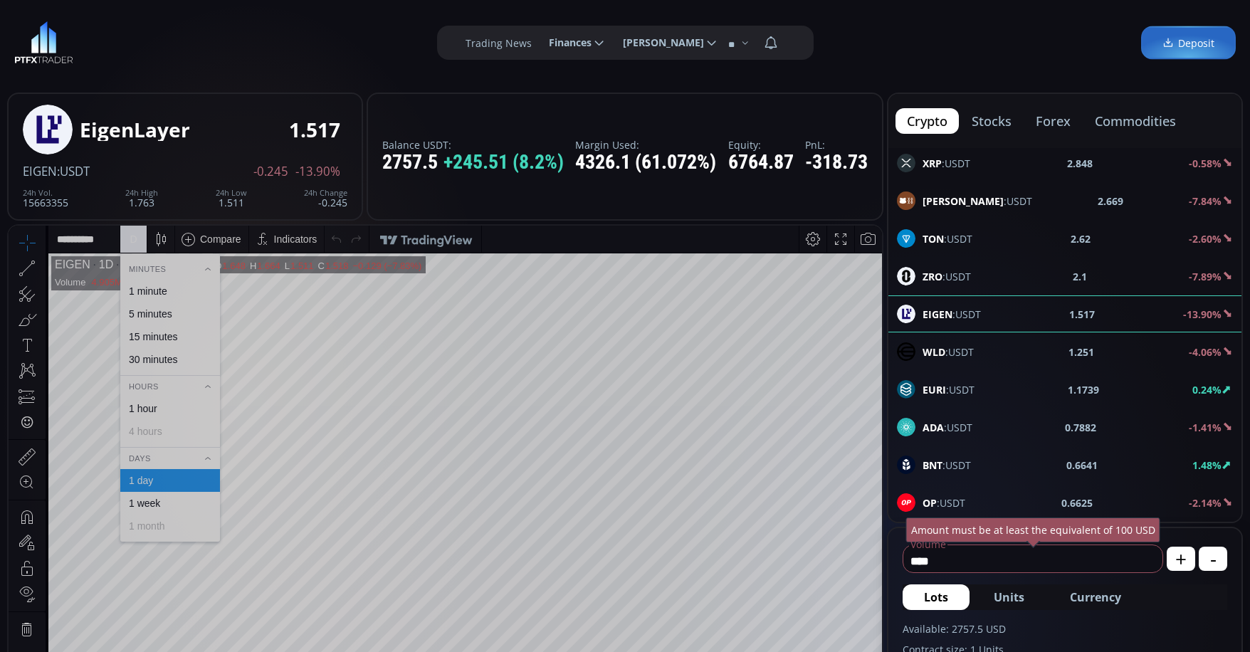
click at [159, 289] on div "1 minute" at bounding box center [148, 290] width 38 height 11
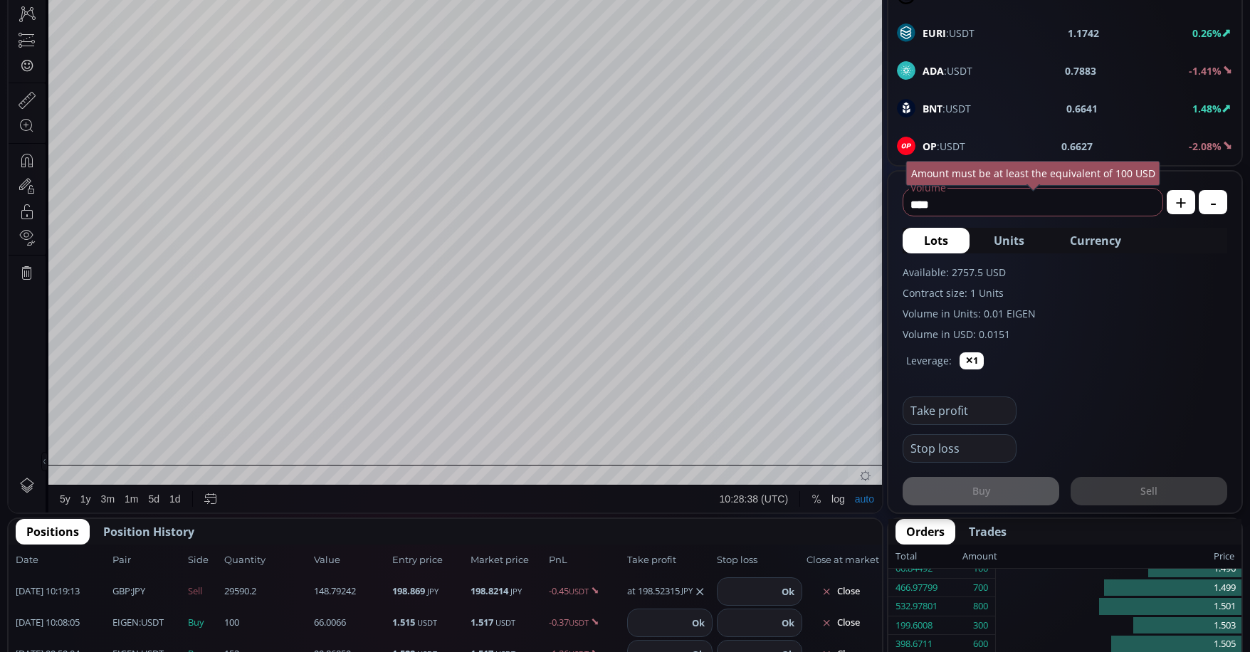
scroll to position [356, 0]
click at [1063, 237] on button "Currency" at bounding box center [1095, 241] width 94 height 26
drag, startPoint x: 1025, startPoint y: 212, endPoint x: 885, endPoint y: 214, distance: 140.2
click at [885, 214] on main "EigenLayer 1.519 EIGEN :USDT -0.243 -13.79% 24h Vol. 15684244 24h High 1.763 24…" at bounding box center [625, 633] width 1250 height 1807
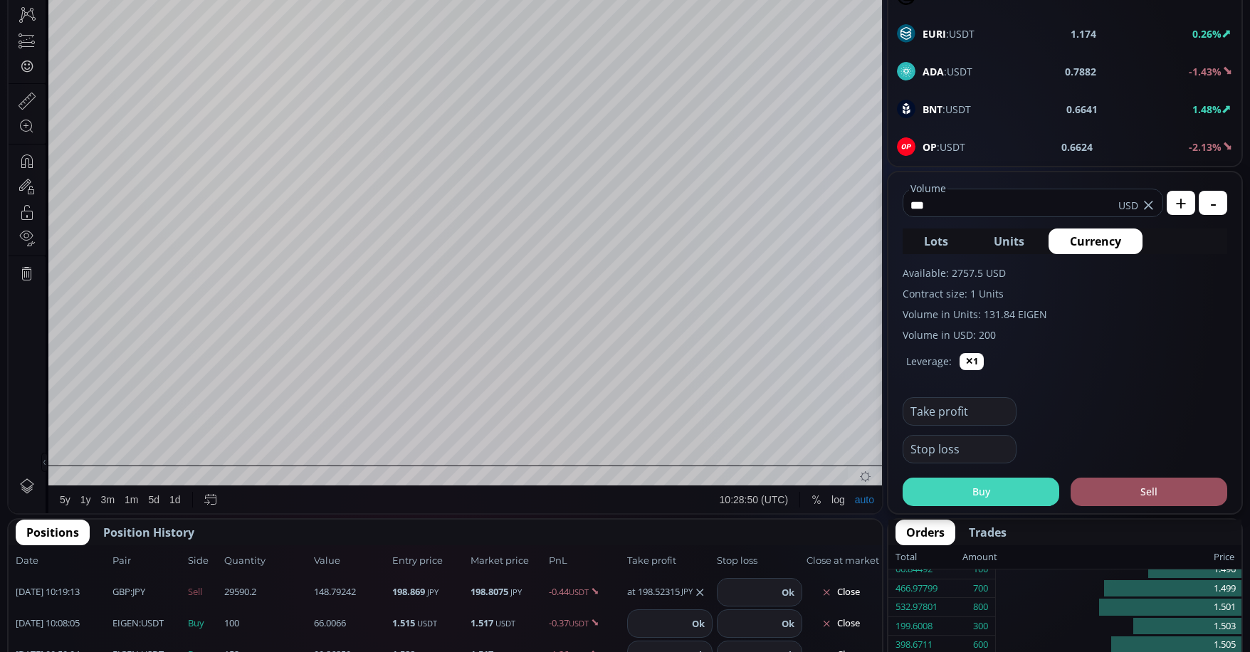
type input "***"
click at [1006, 490] on button "Buy" at bounding box center [981, 492] width 157 height 28
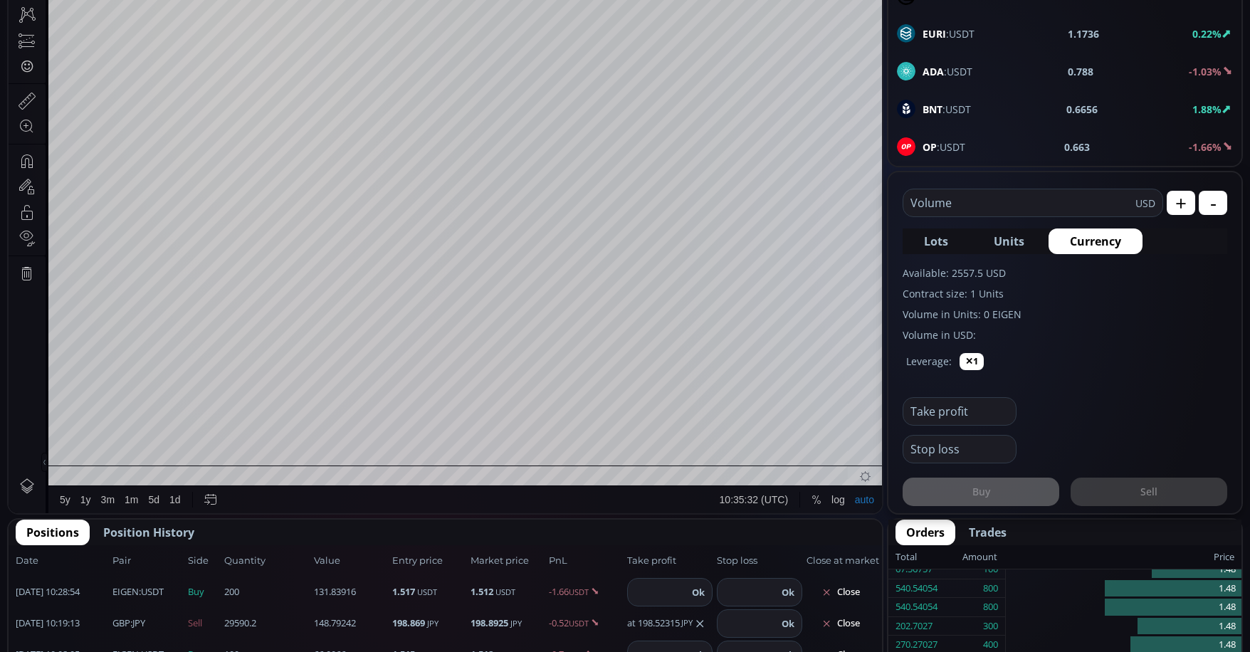
click at [969, 206] on input "text" at bounding box center [1019, 202] width 232 height 27
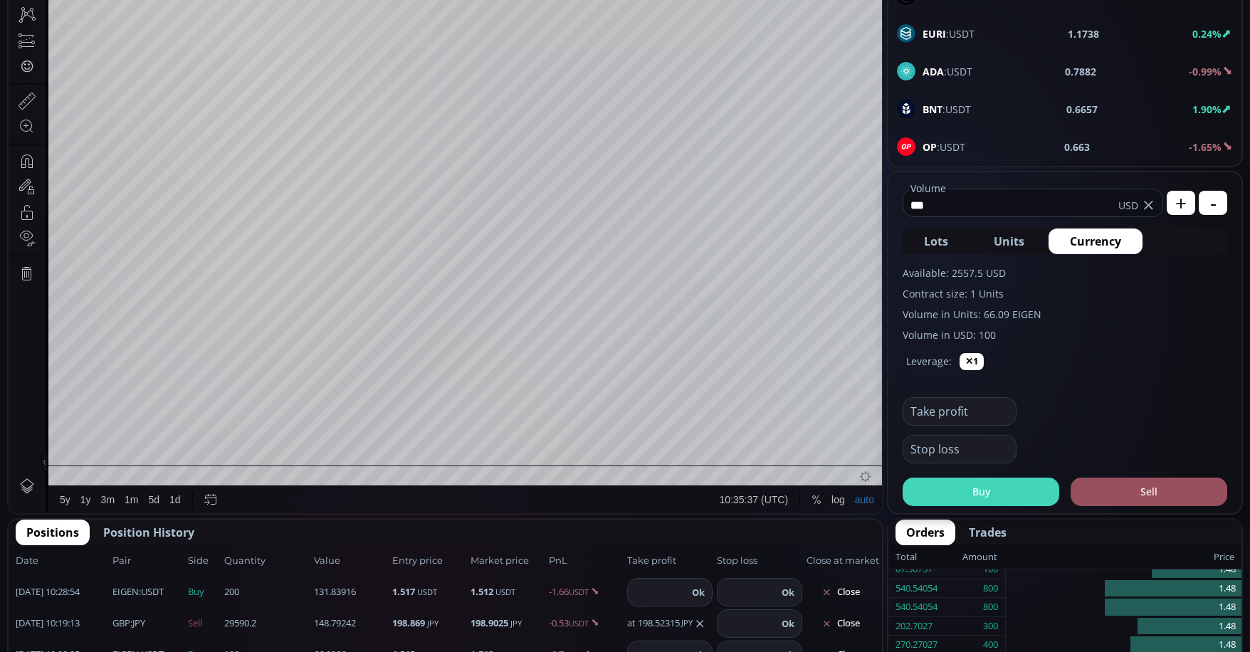
type input "***"
click at [973, 486] on button "Buy" at bounding box center [981, 492] width 157 height 28
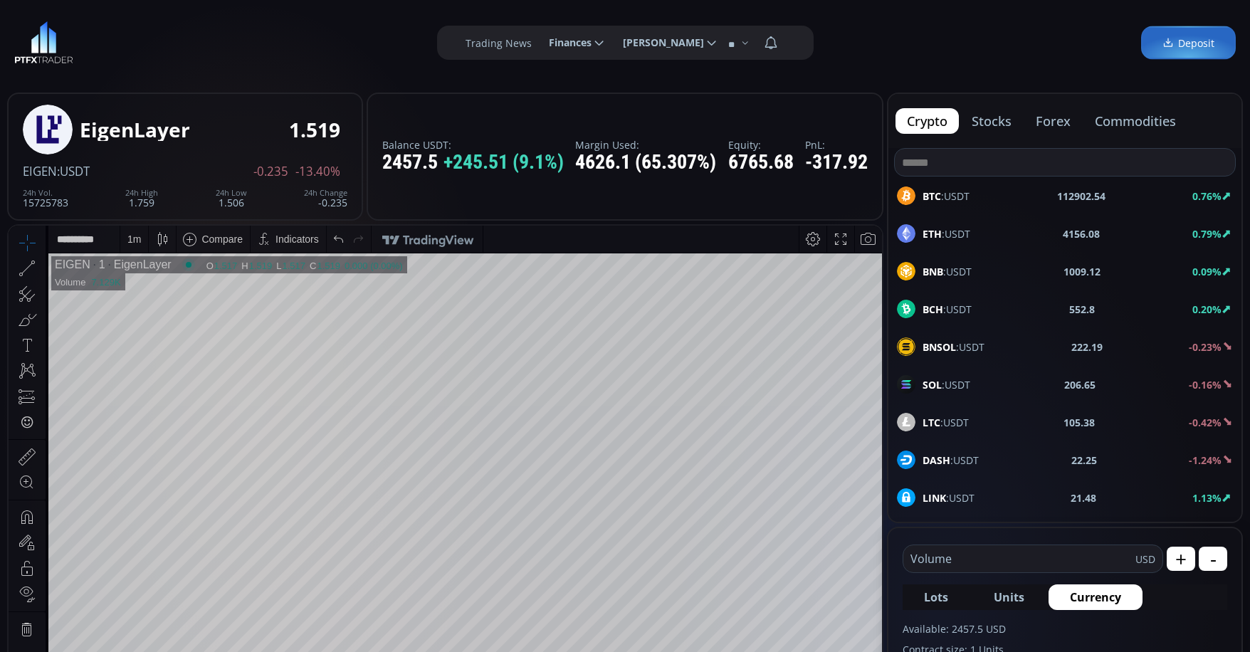
click at [1069, 122] on button "forex" at bounding box center [1053, 121] width 58 height 26
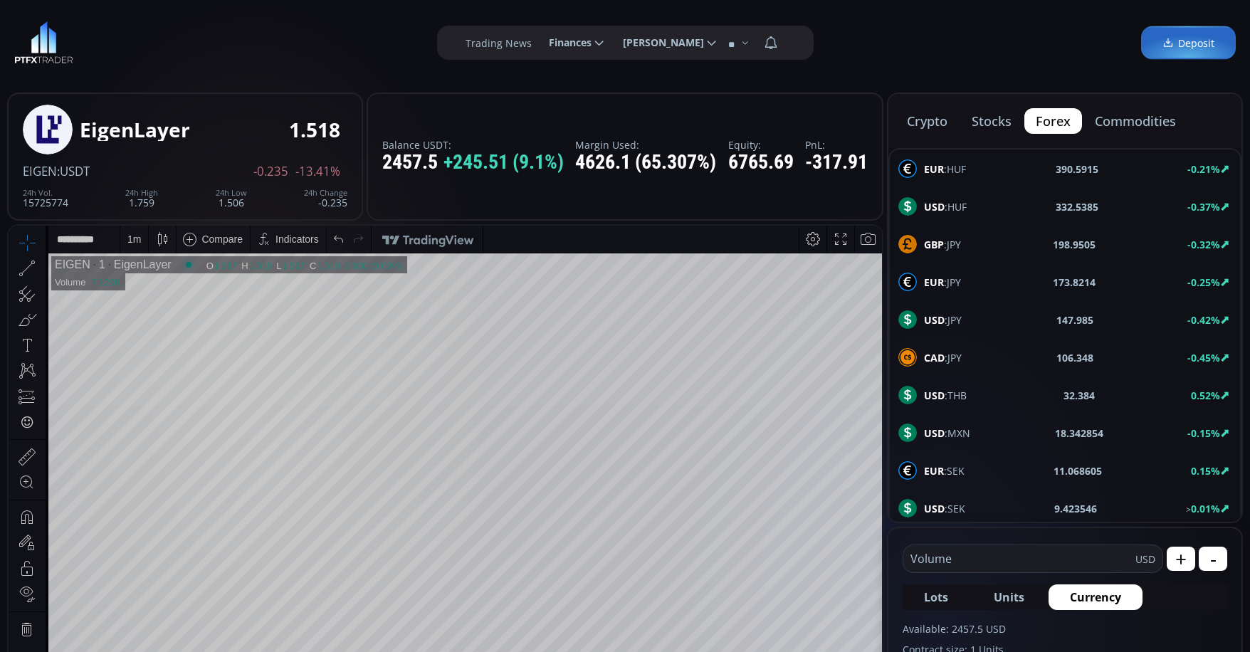
click at [947, 285] on span "EUR :JPY" at bounding box center [942, 282] width 37 height 15
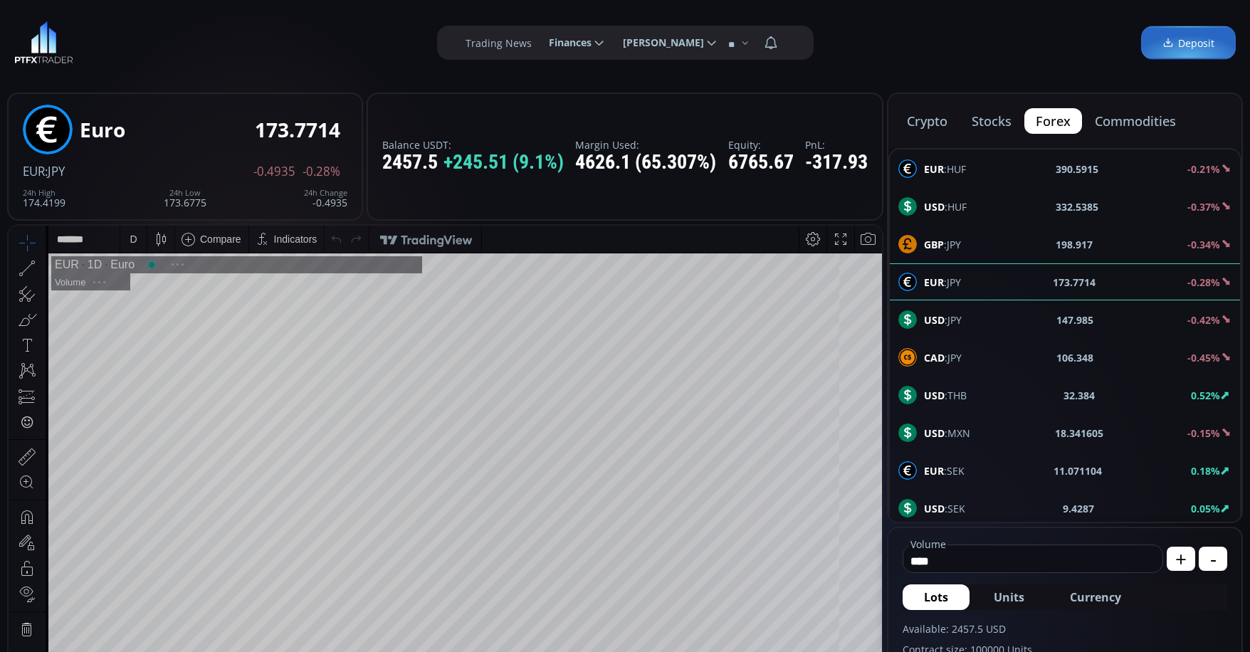
scroll to position [198, 0]
click at [1033, 559] on input "****" at bounding box center [1029, 561] width 252 height 23
type input "*"
click at [1087, 591] on span "Currency" at bounding box center [1095, 597] width 51 height 17
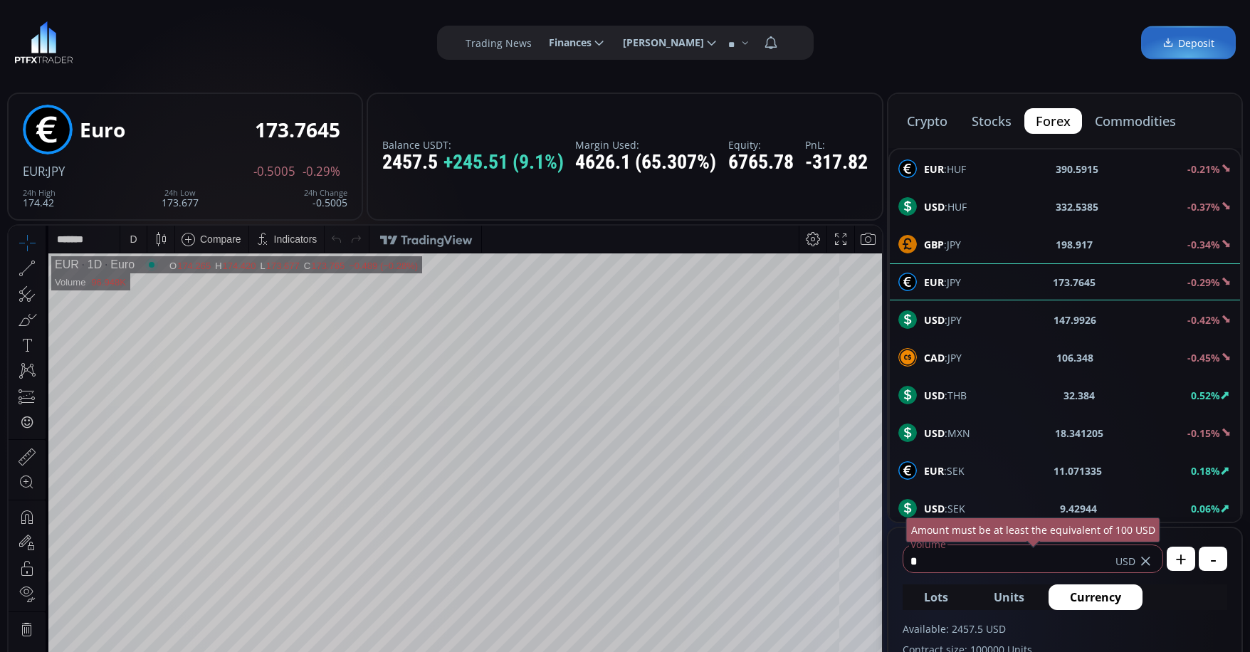
click at [1034, 567] on input "*" at bounding box center [1009, 561] width 212 height 23
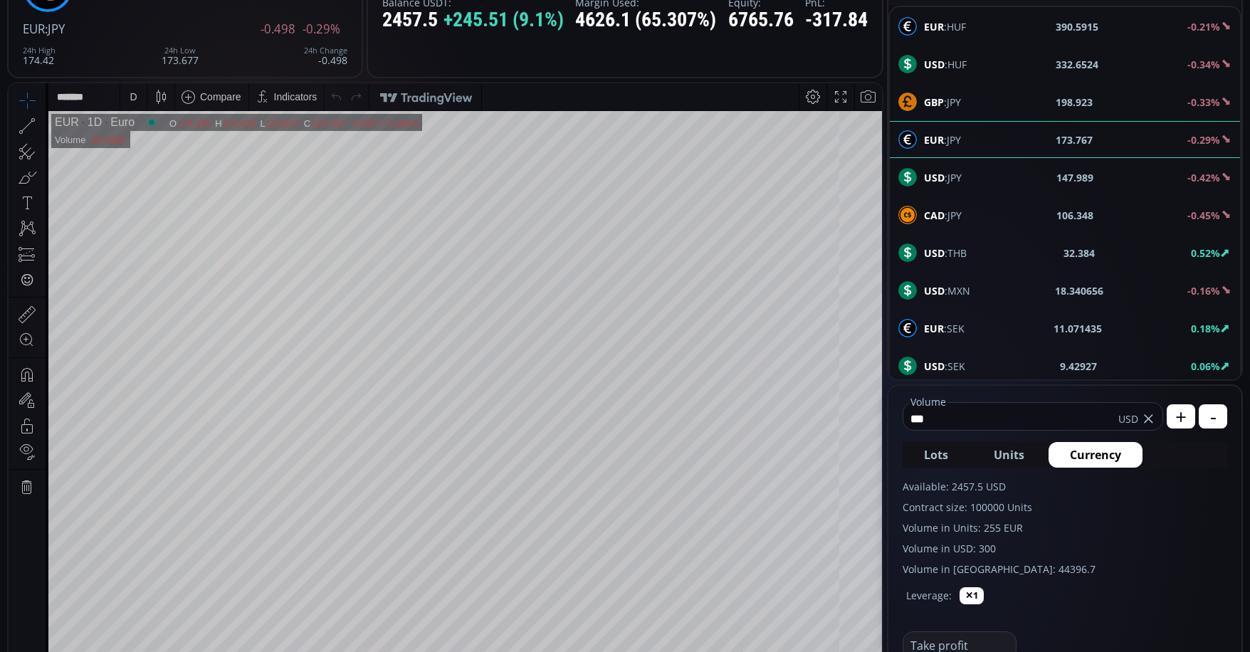
scroll to position [214, 0]
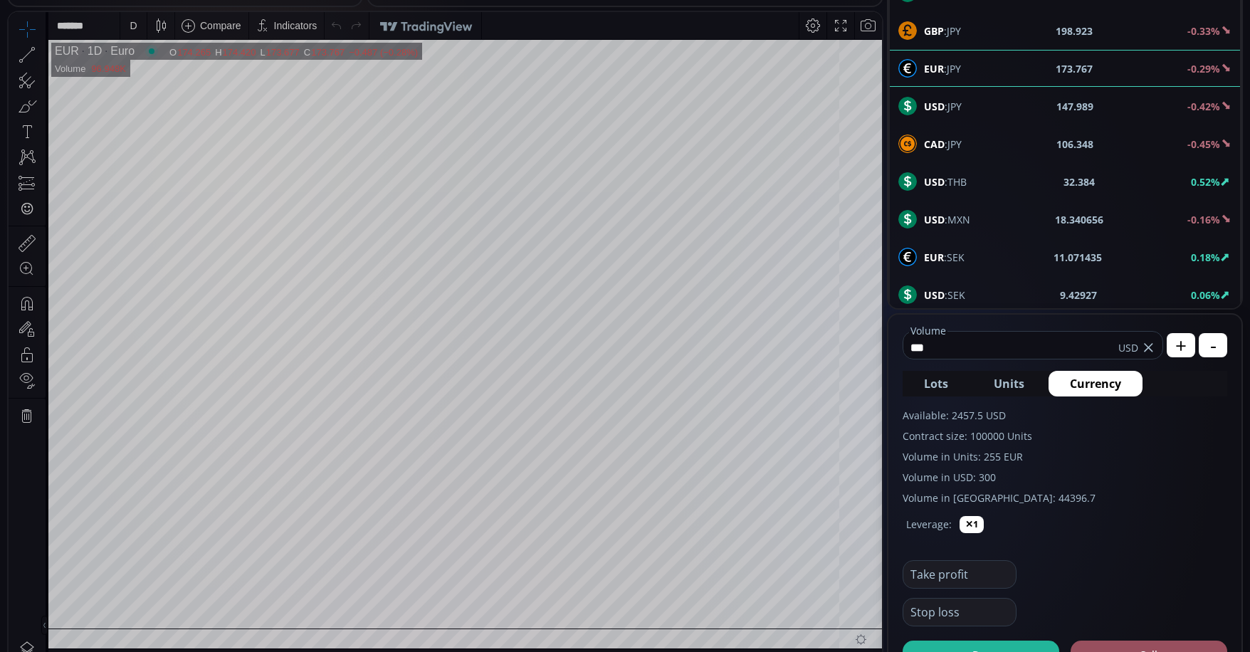
type input "***"
click at [971, 574] on input "text" at bounding box center [955, 574] width 105 height 27
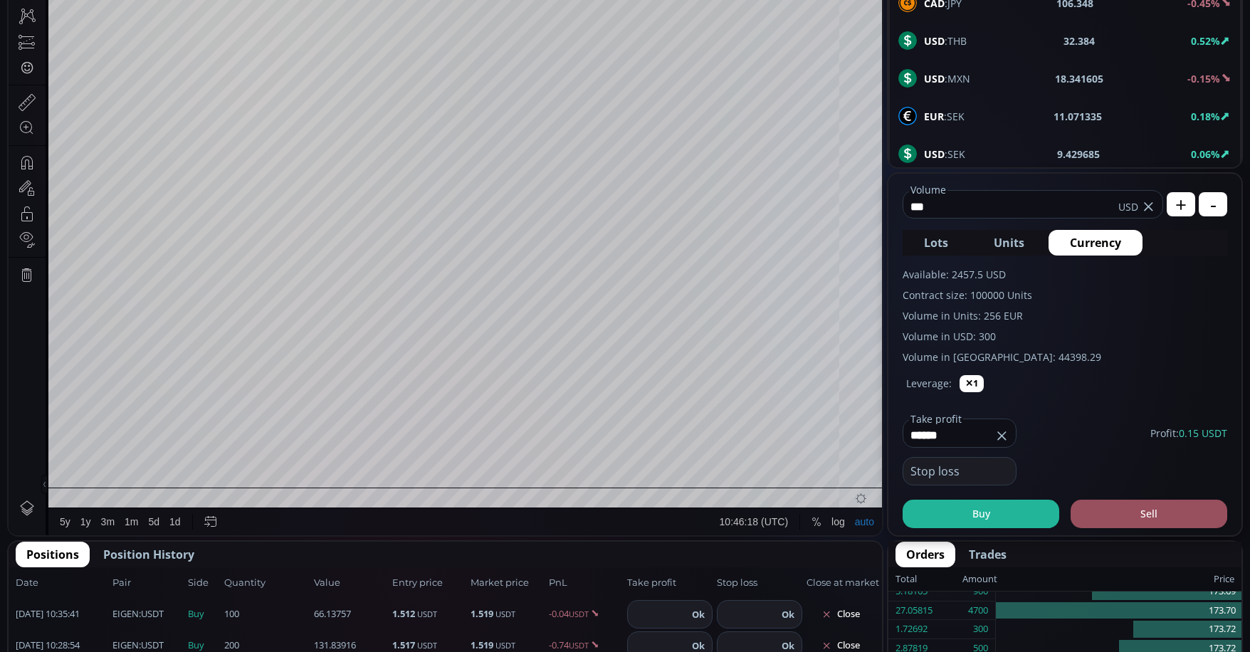
scroll to position [356, 0]
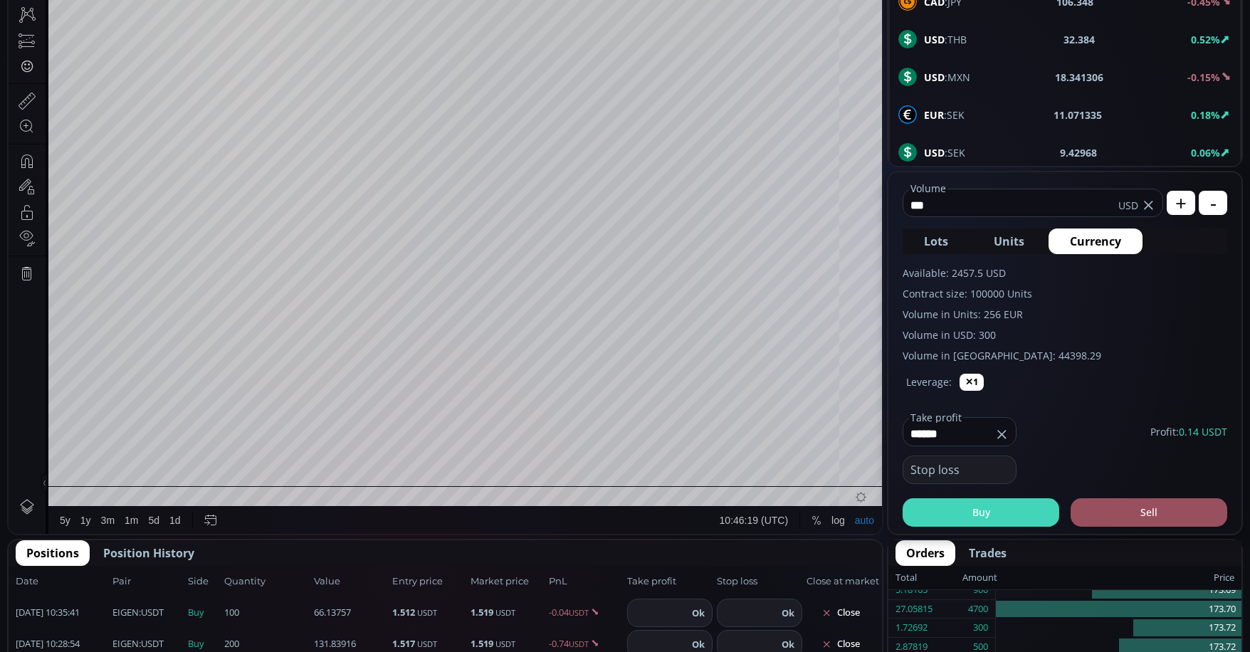
type input "******"
click at [992, 510] on button "Buy" at bounding box center [981, 512] width 157 height 28
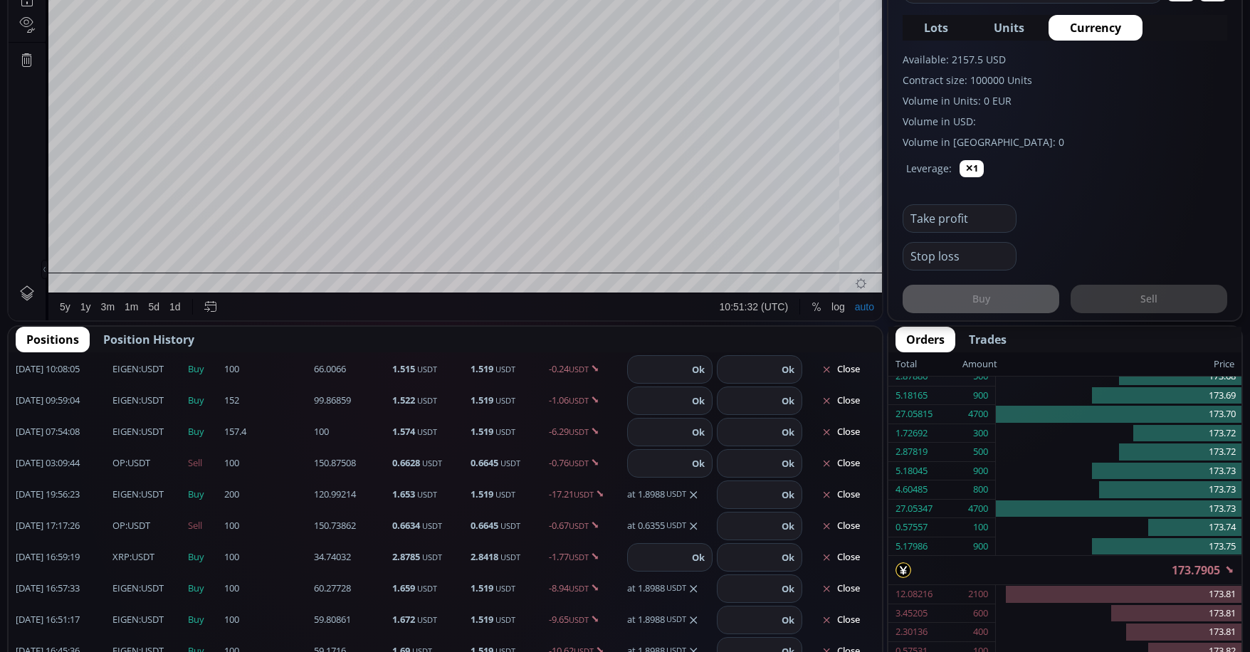
scroll to position [0, 0]
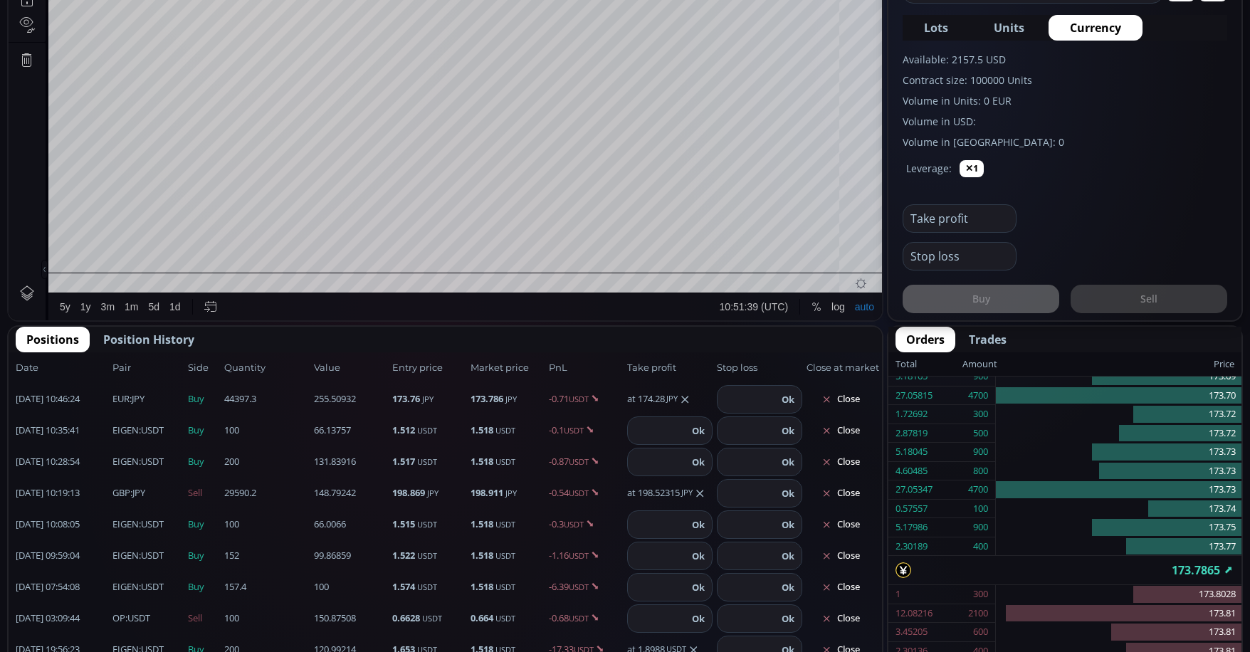
click at [138, 428] on b "EIGEN" at bounding box center [125, 430] width 26 height 13
click at [145, 428] on span "EIGEN :USDT" at bounding box center [137, 431] width 51 height 14
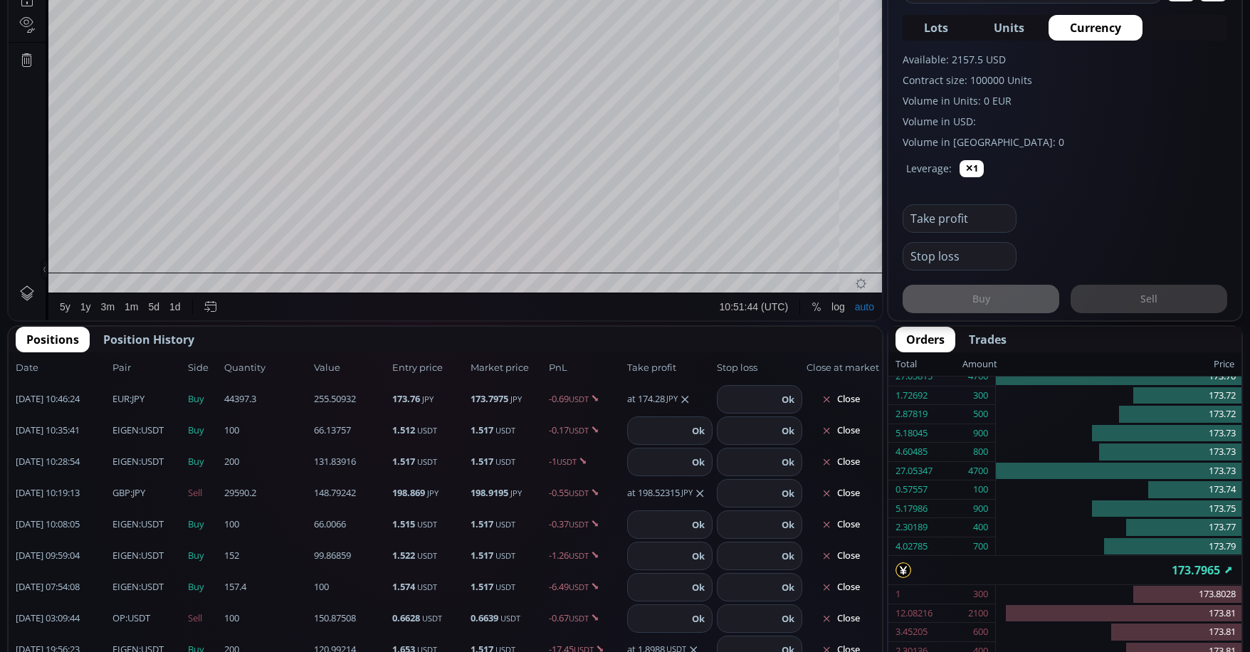
click at [125, 433] on b "EIGEN" at bounding box center [125, 430] width 26 height 13
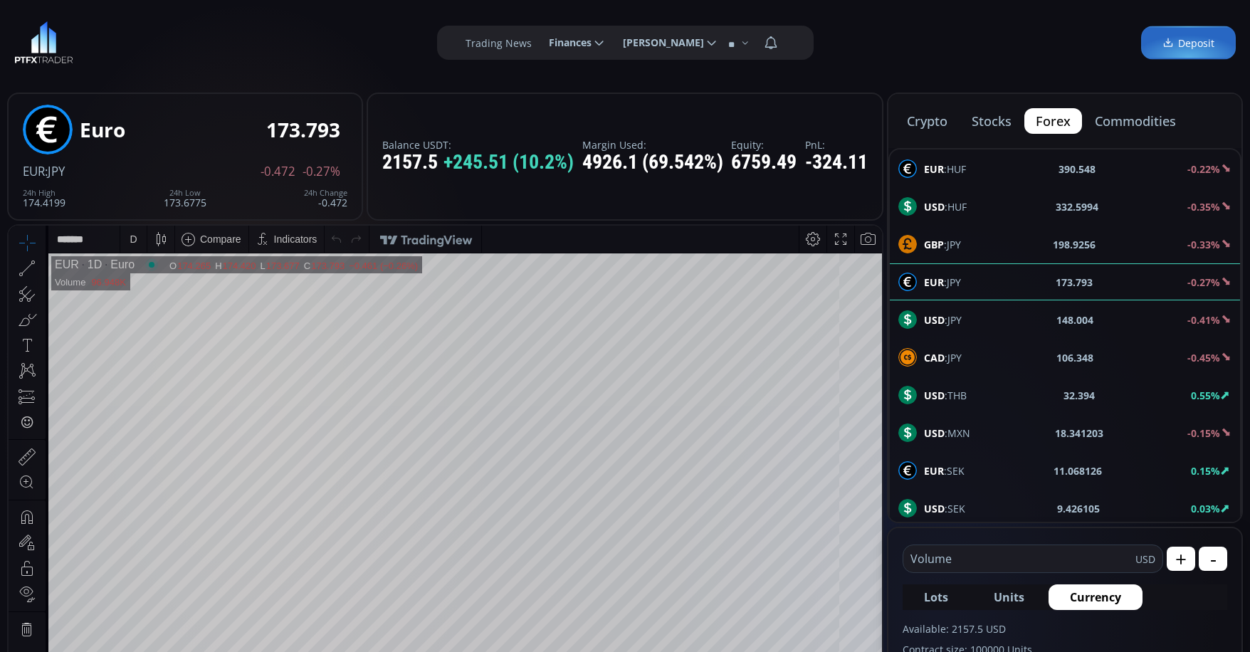
click at [929, 125] on button "crypto" at bounding box center [926, 121] width 63 height 26
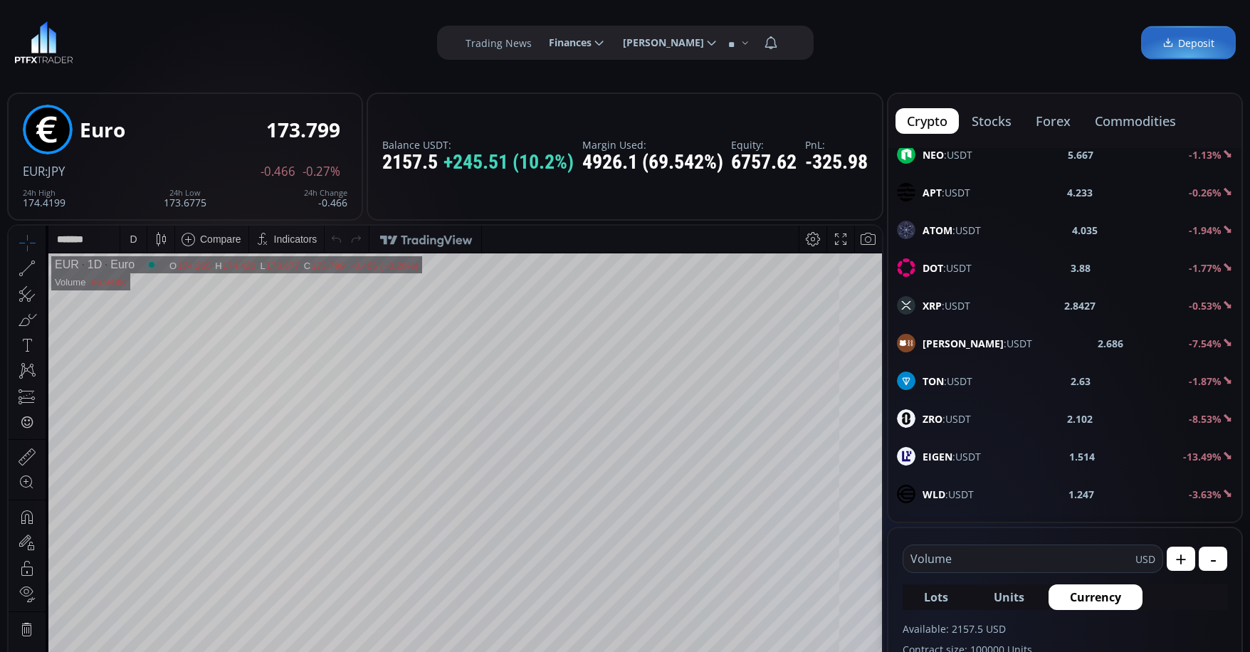
scroll to position [641, 0]
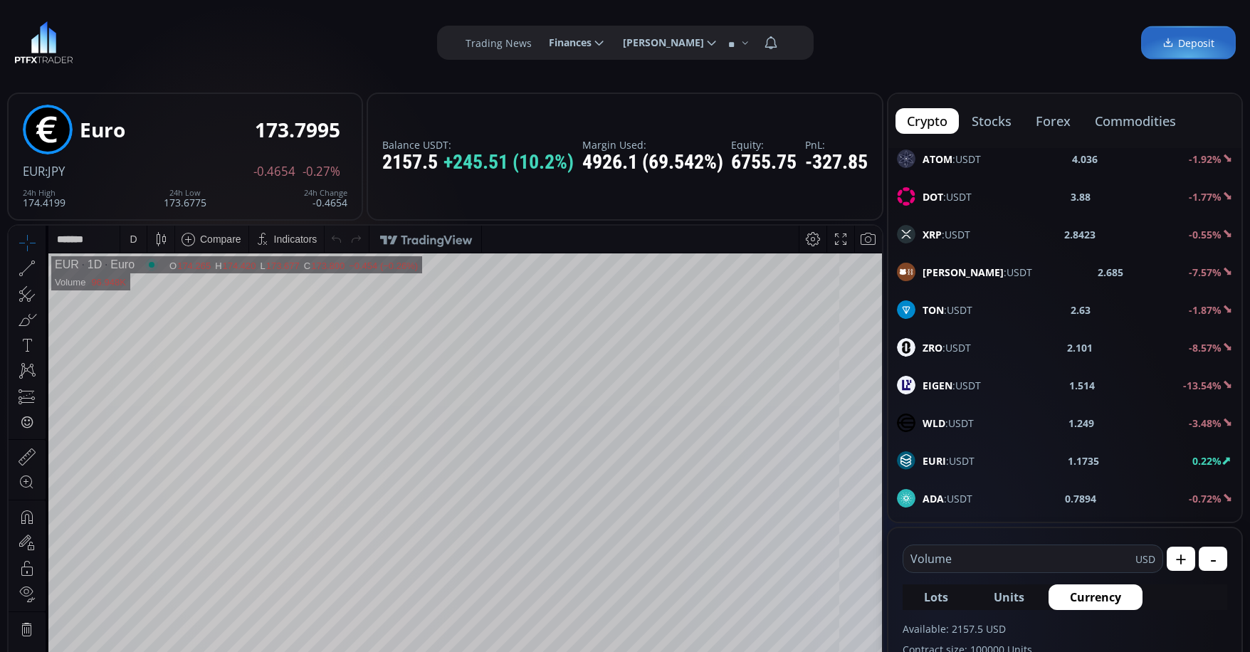
click at [952, 385] on b "EIGEN" at bounding box center [937, 386] width 30 height 14
type input "****"
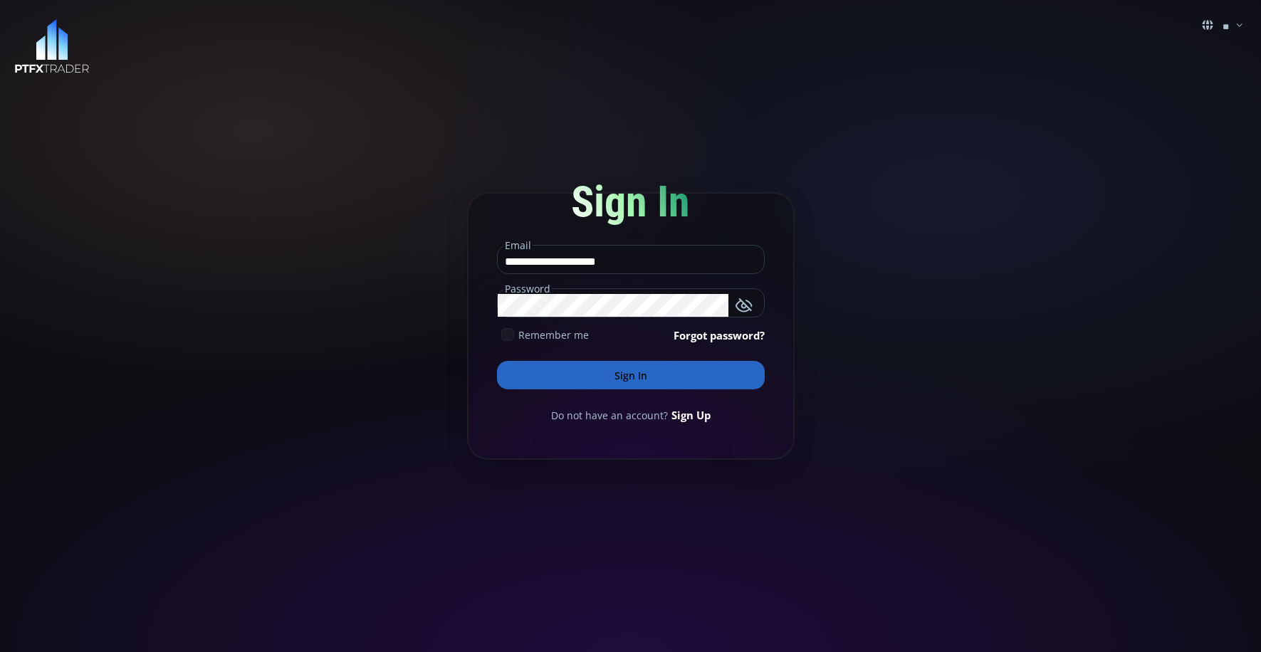
click at [676, 382] on button "Sign In" at bounding box center [631, 375] width 268 height 28
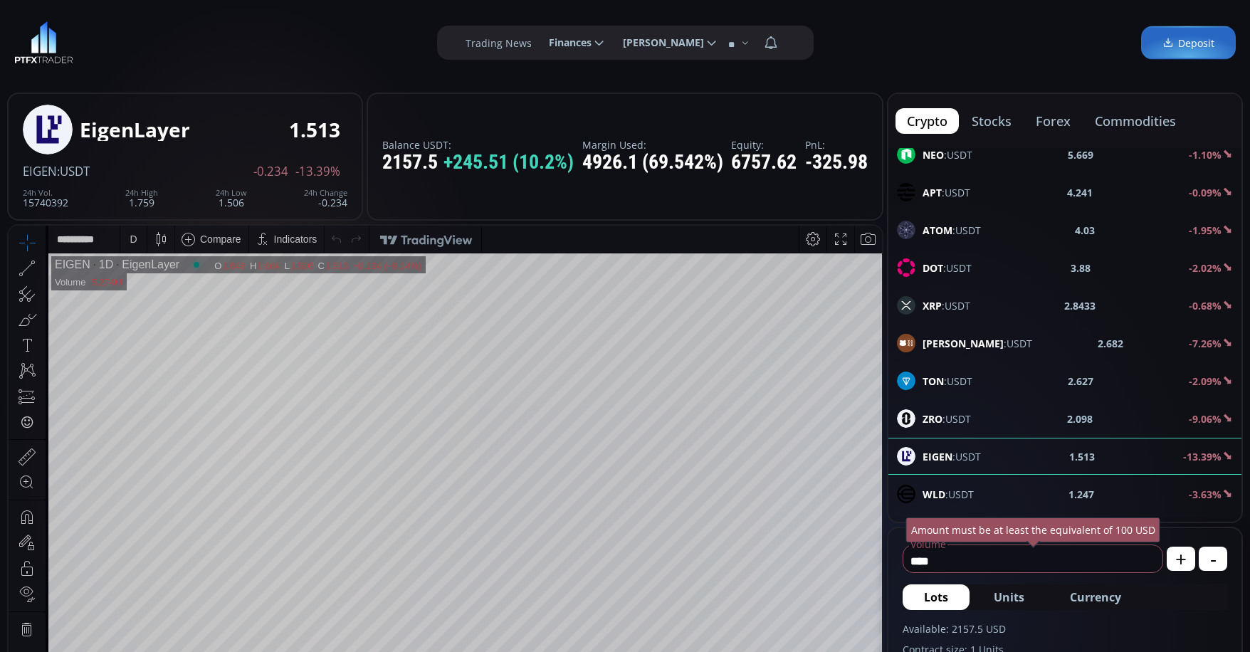
scroll to position [712, 0]
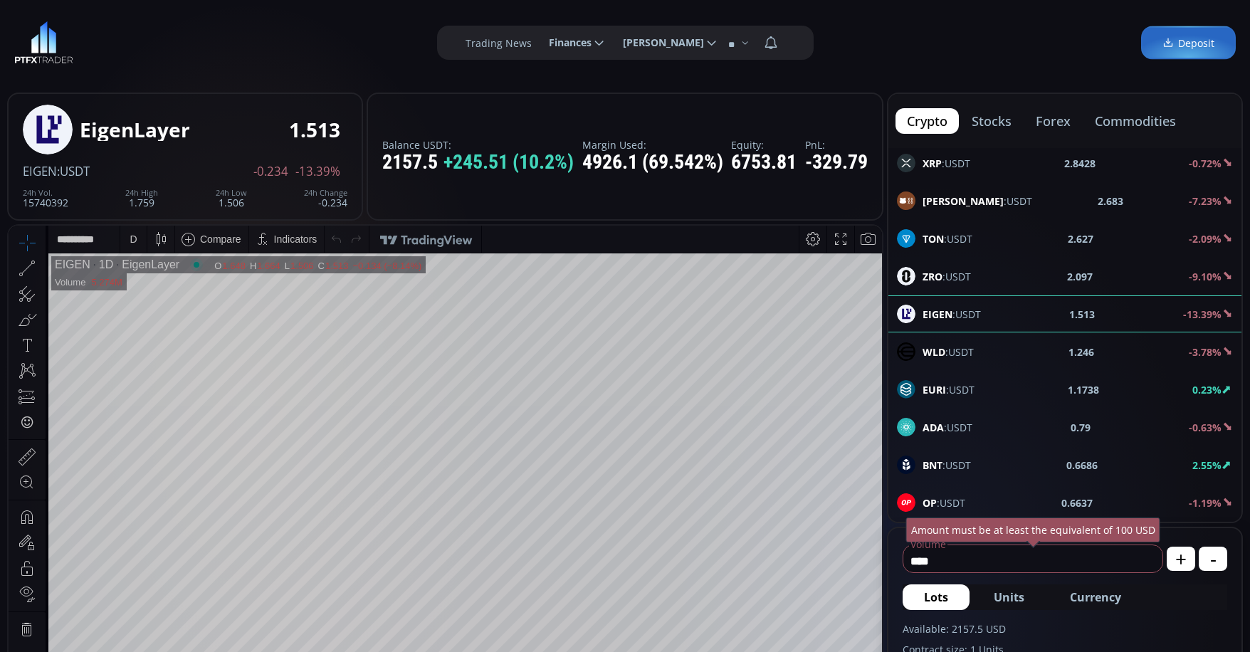
click at [132, 241] on div "D" at bounding box center [133, 238] width 7 height 11
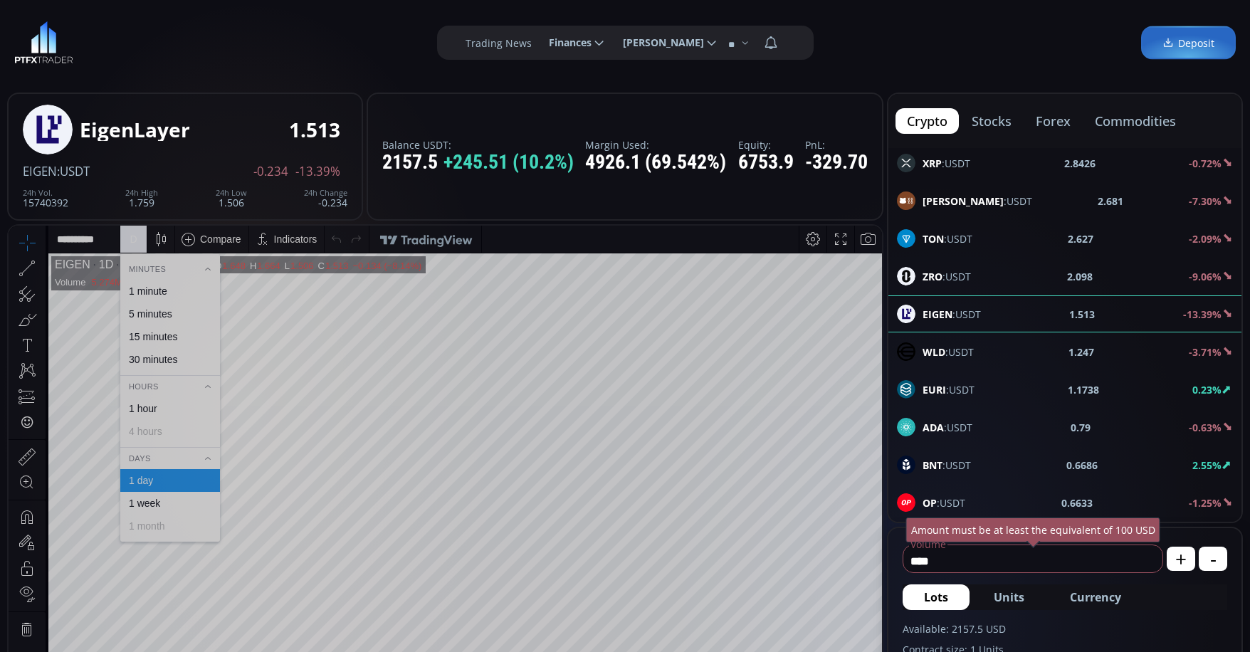
click at [157, 284] on div "1 minute" at bounding box center [170, 291] width 100 height 23
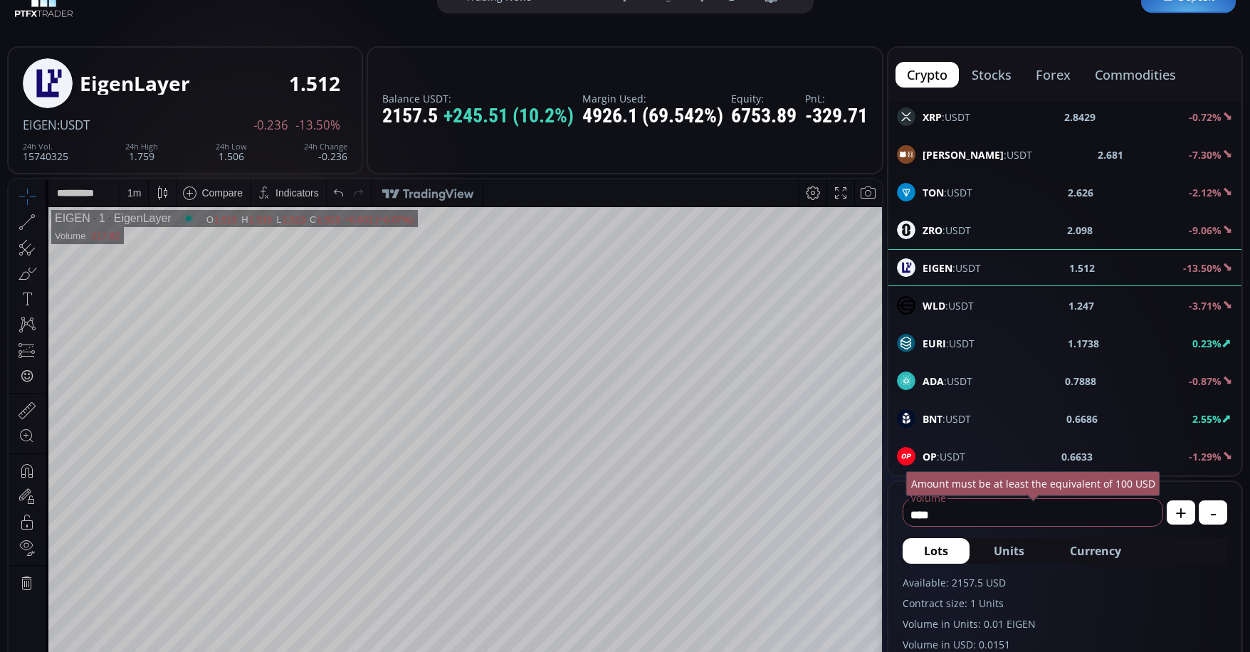
scroll to position [214, 0]
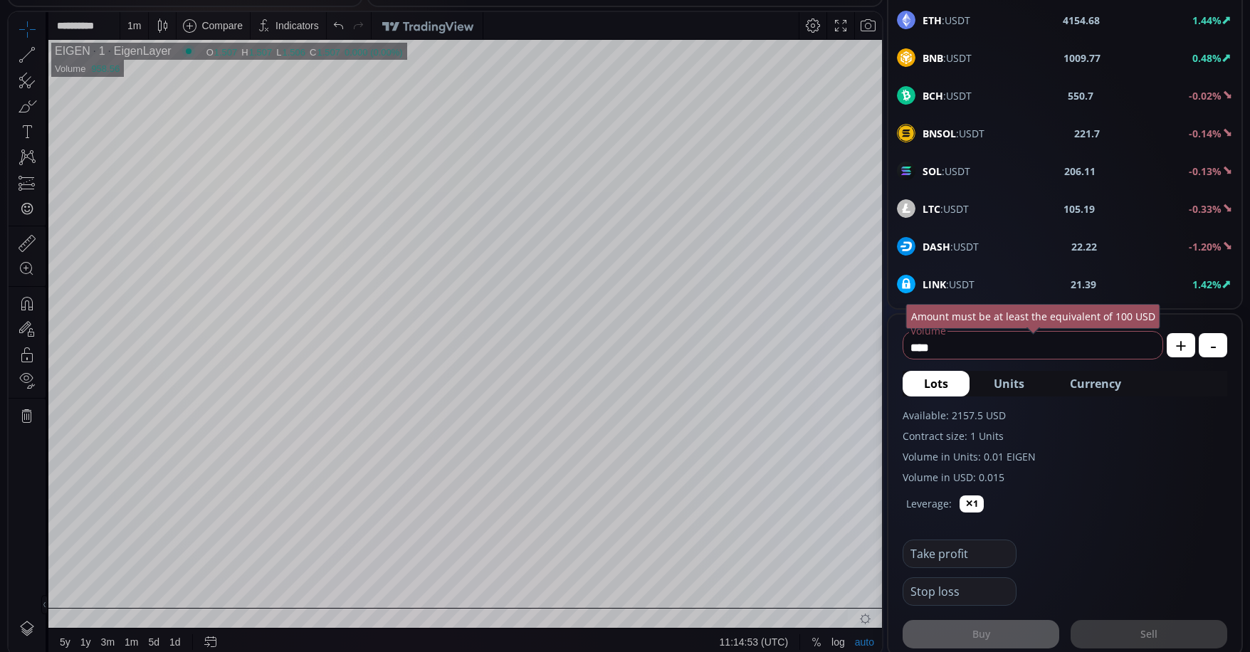
scroll to position [712, 0]
